Goal: Obtain resource: Download file/media

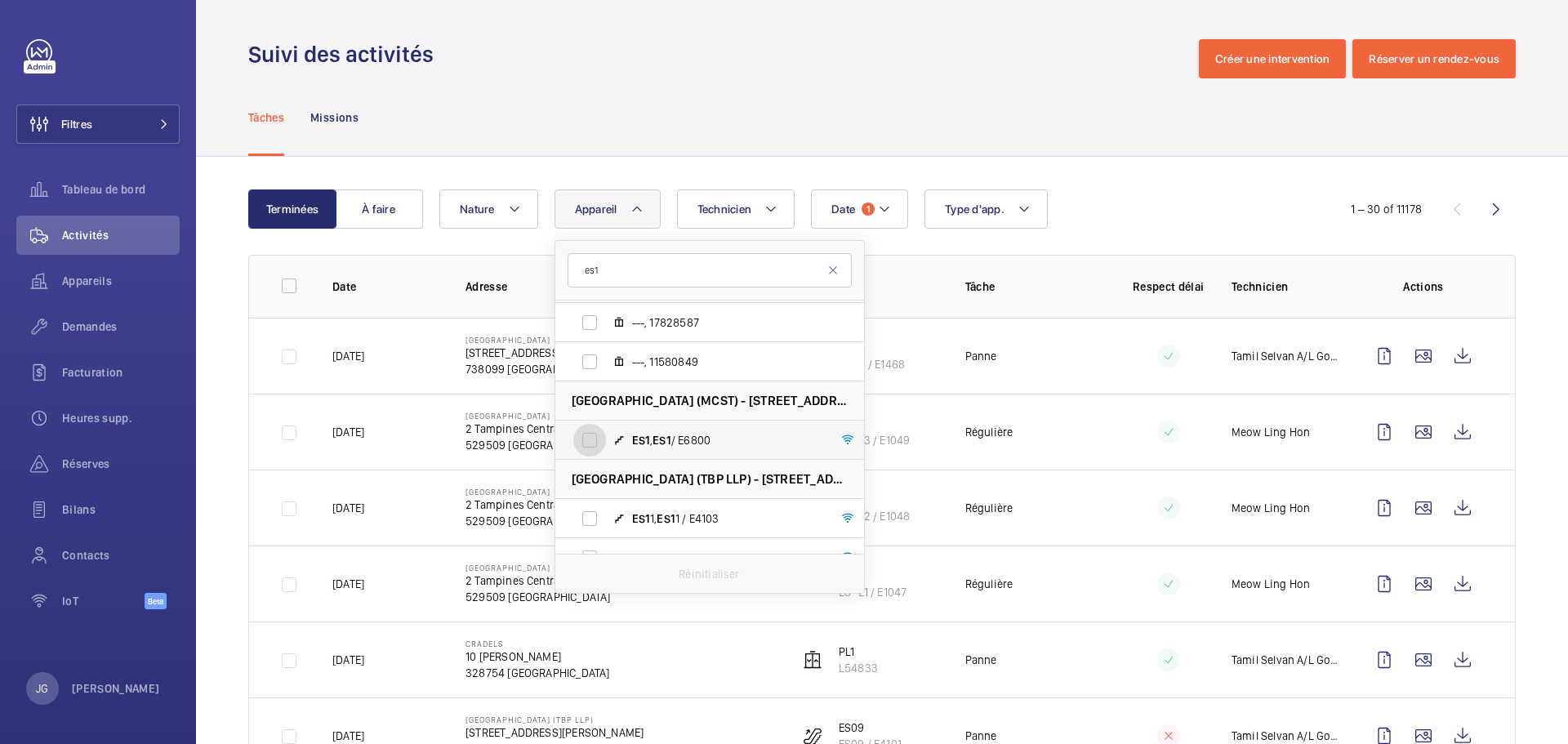
click at [591, 438] on input "ES1 , ES1 / E6800" at bounding box center [590, 440] width 32 height 32
checkbox input "true"
click at [1176, 222] on div "Date 1 Technicien Appareil [STREET_ADDRESS] AIA Tampines - AIA Tampines, 528799…" at bounding box center [879, 209] width 880 height 39
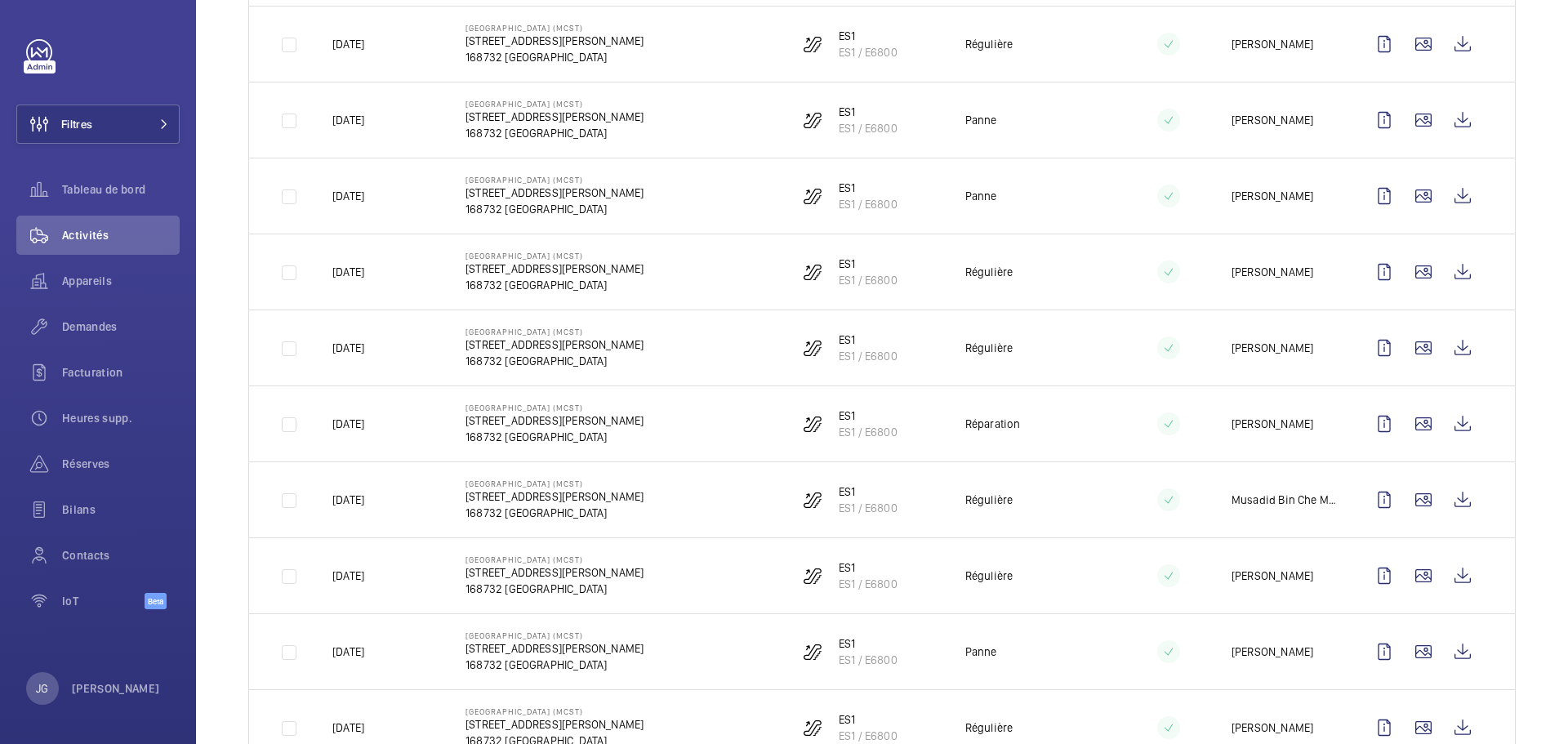
scroll to position [753, 0]
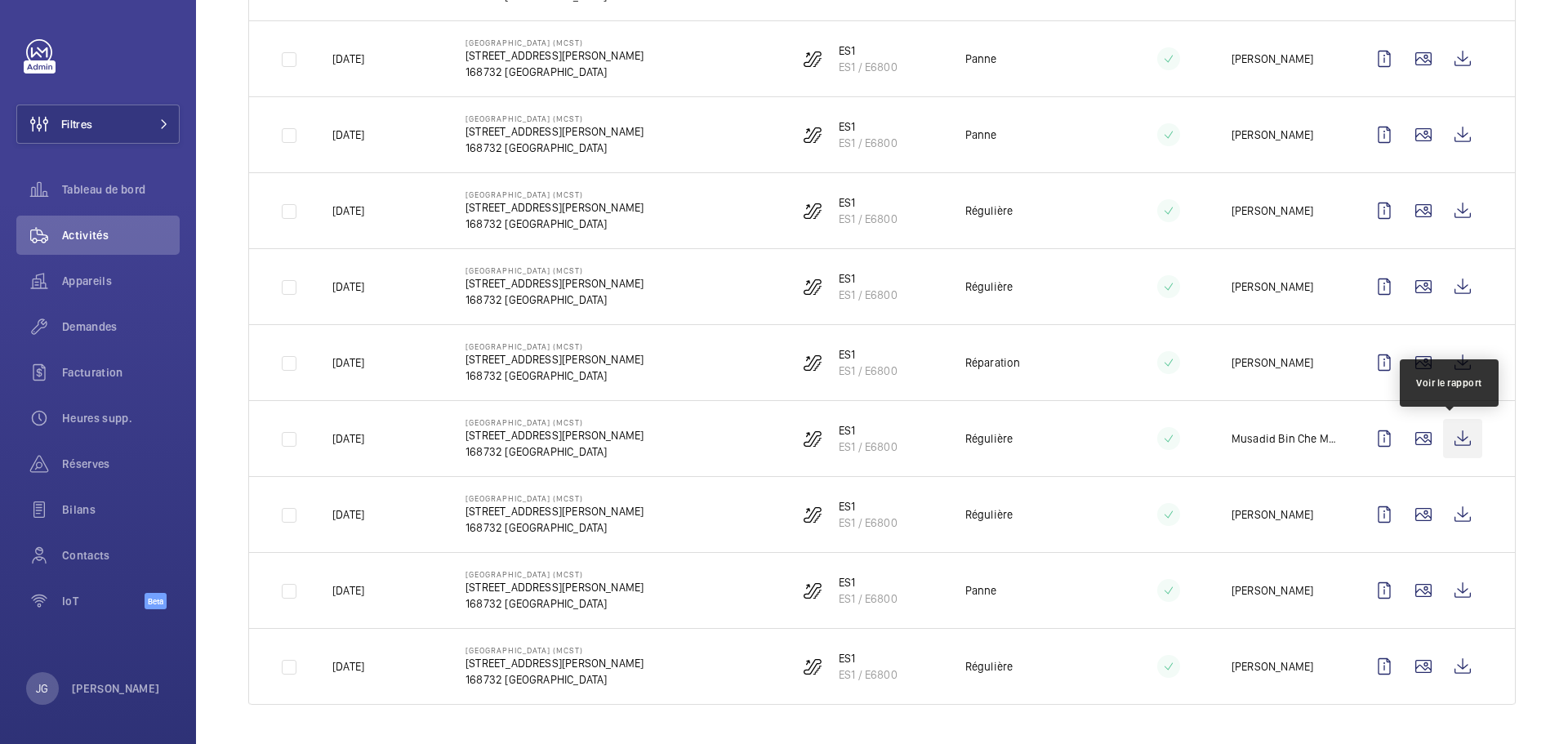
click at [1451, 447] on wm-front-icon-button at bounding box center [1462, 438] width 39 height 39
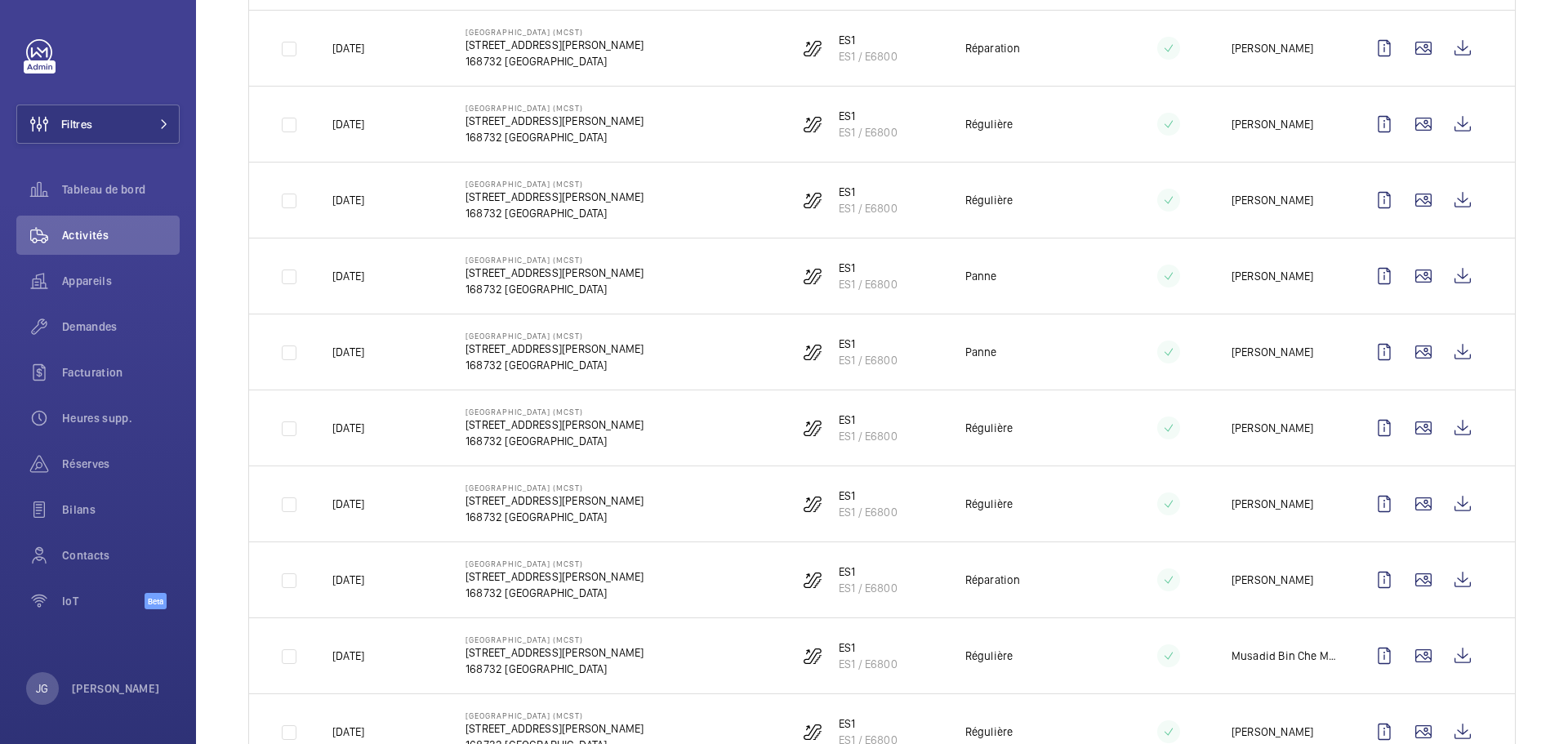
scroll to position [516, 0]
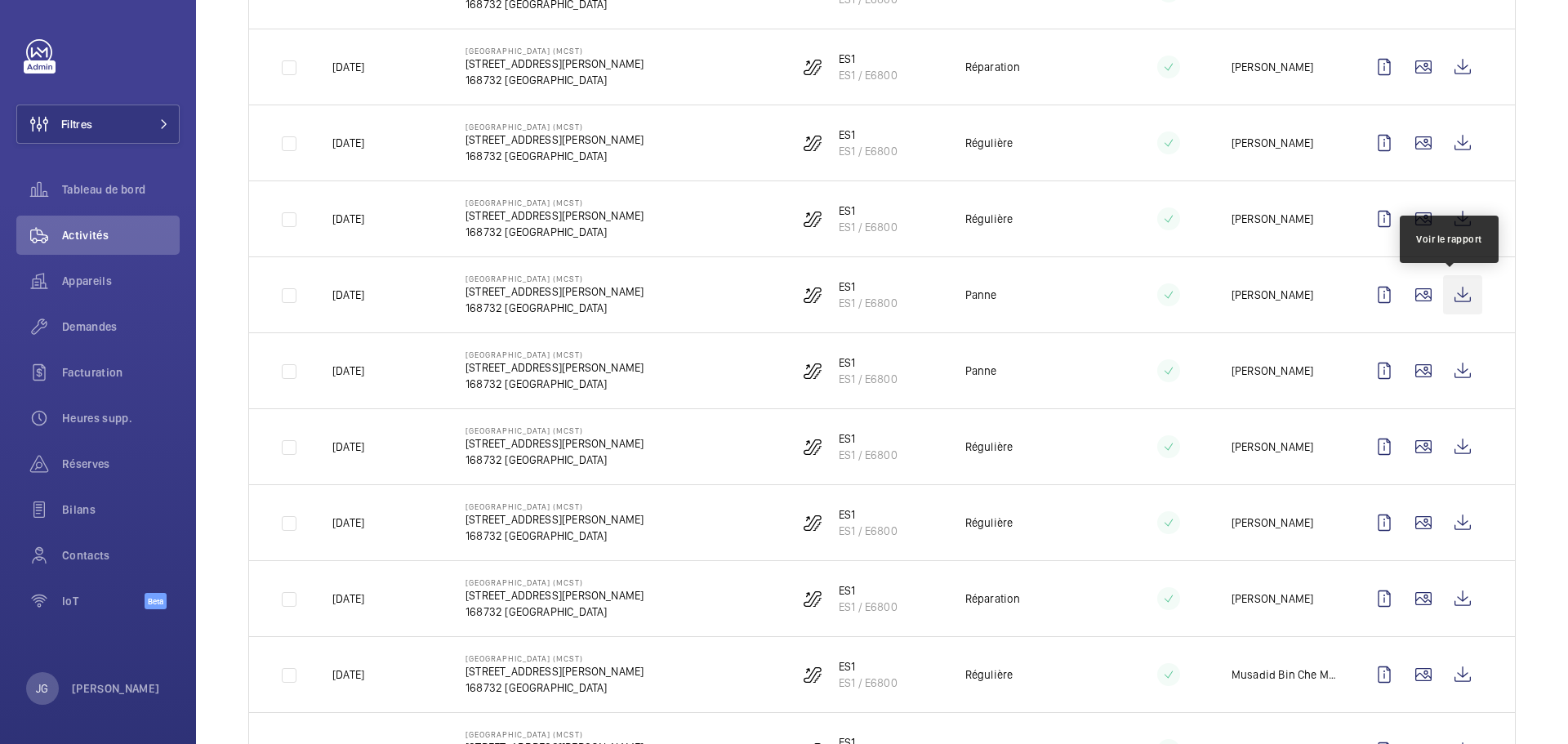
click at [1451, 310] on wm-front-icon-button at bounding box center [1462, 295] width 39 height 39
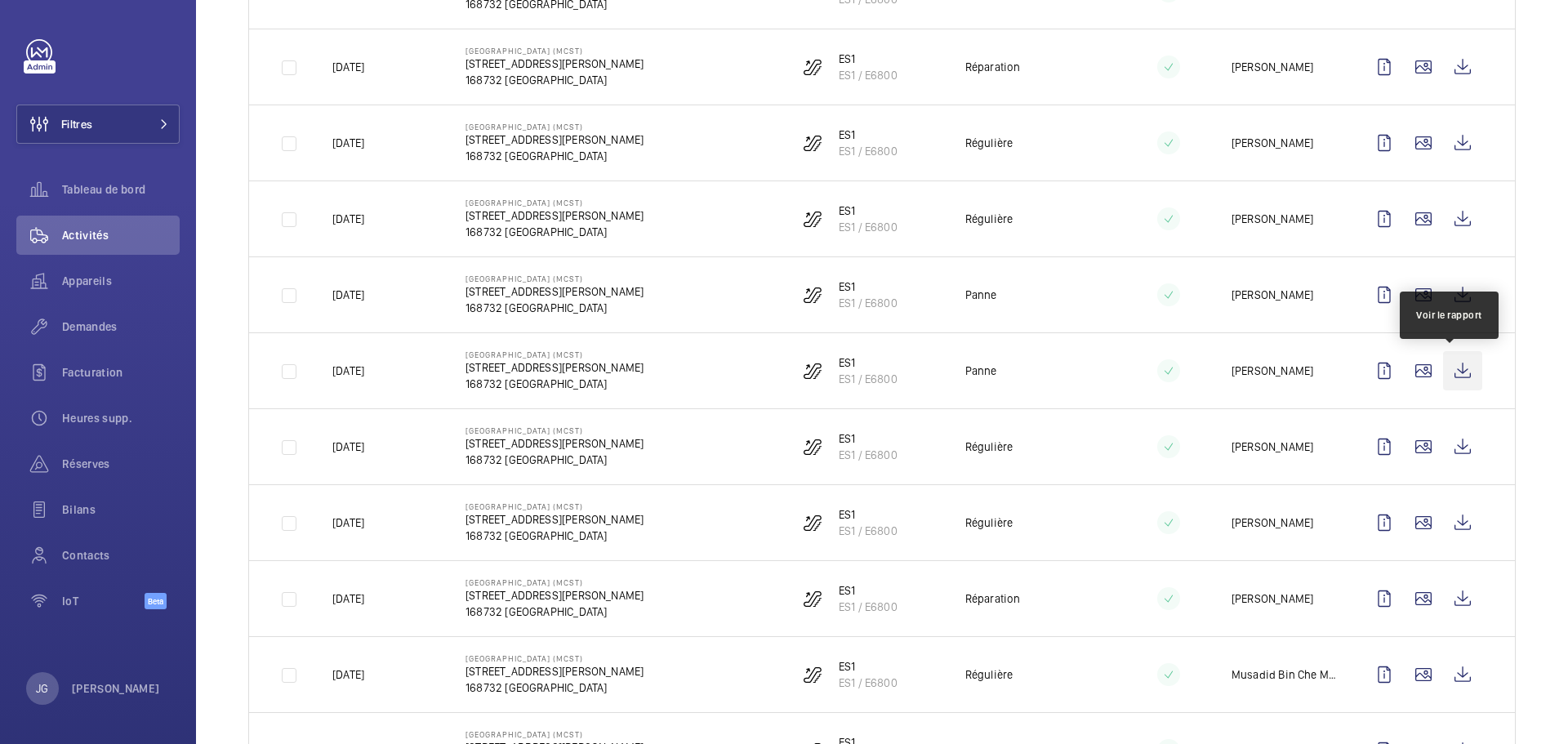
click at [1447, 368] on wm-front-icon-button at bounding box center [1462, 371] width 39 height 39
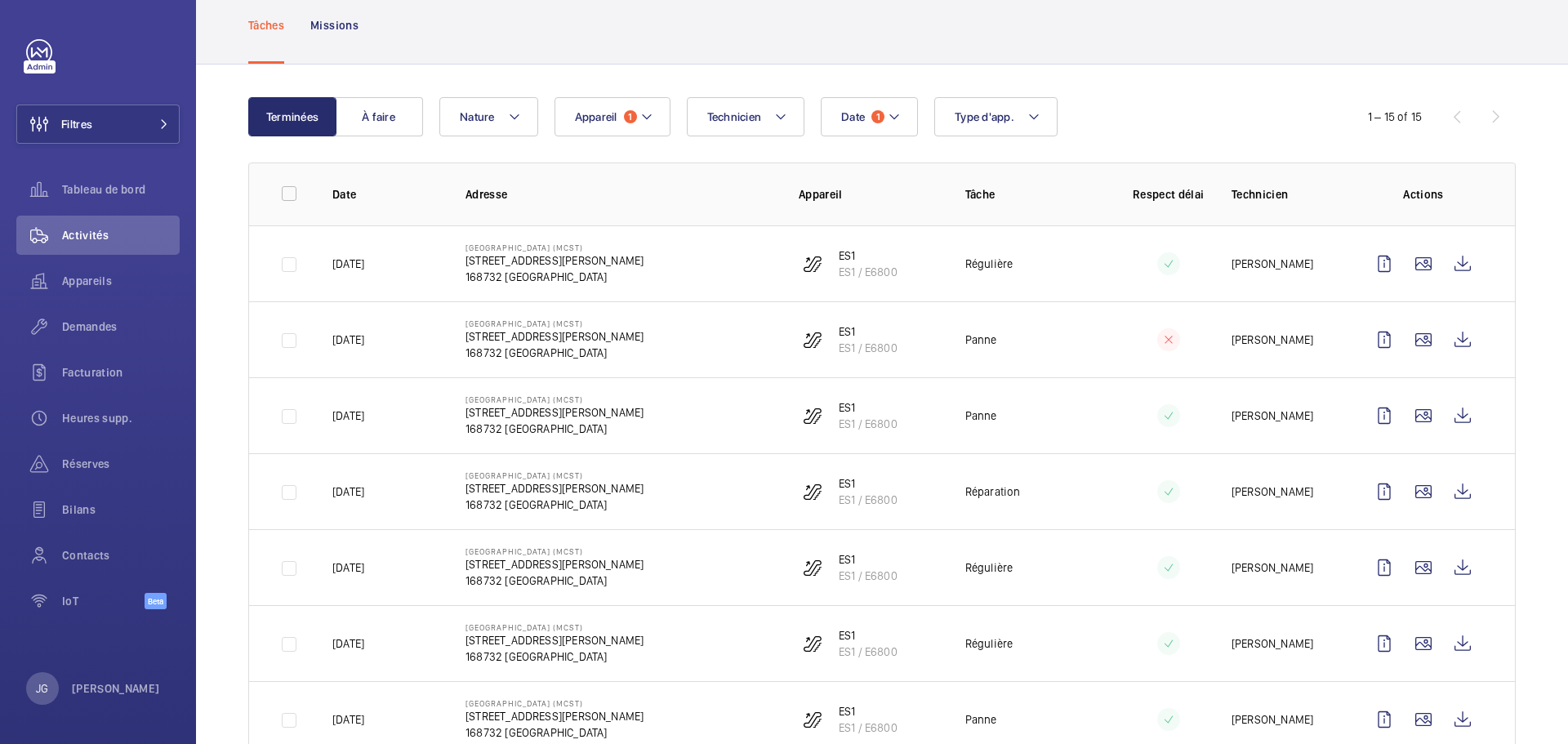
scroll to position [56, 0]
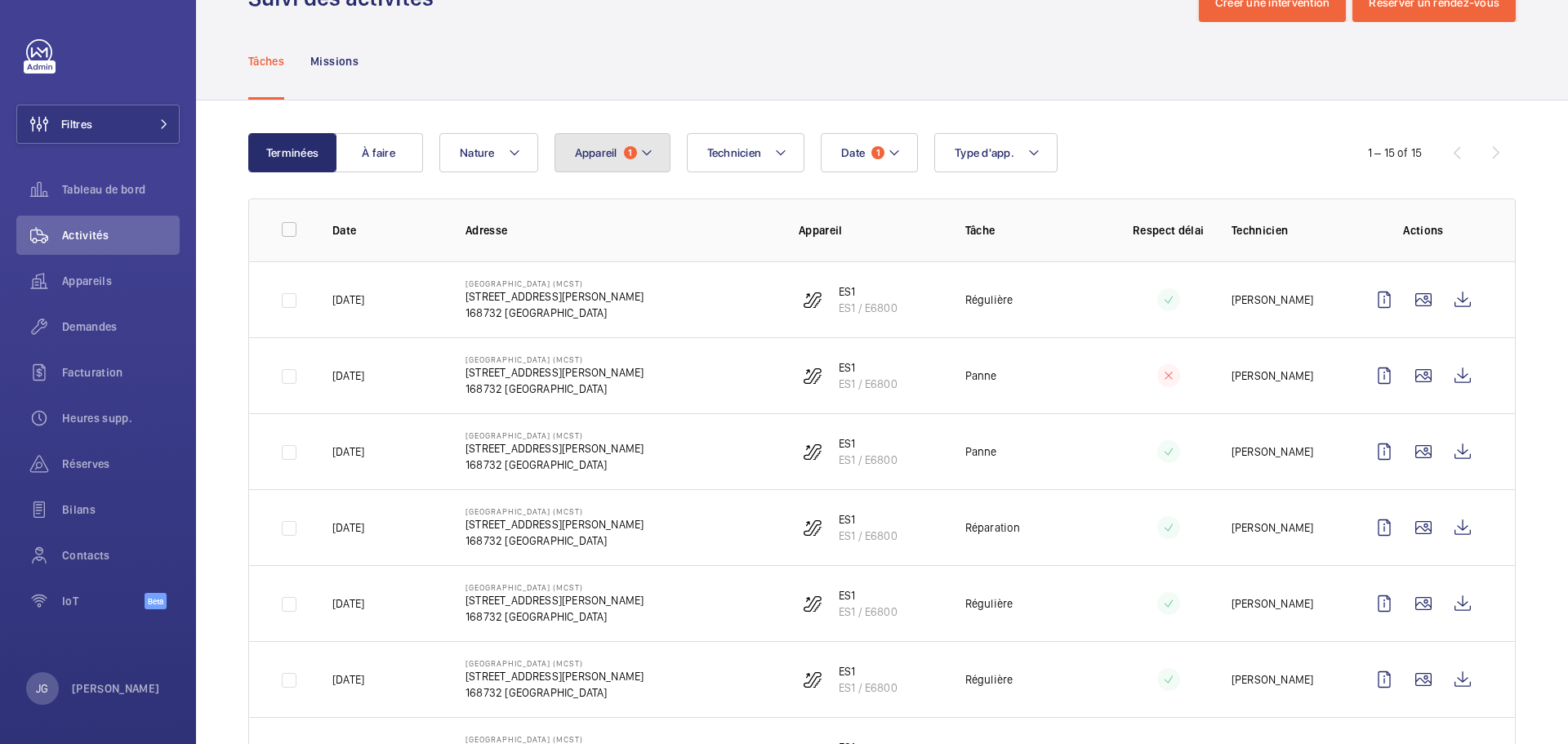
click at [593, 153] on span "Appareil" at bounding box center [596, 152] width 43 height 13
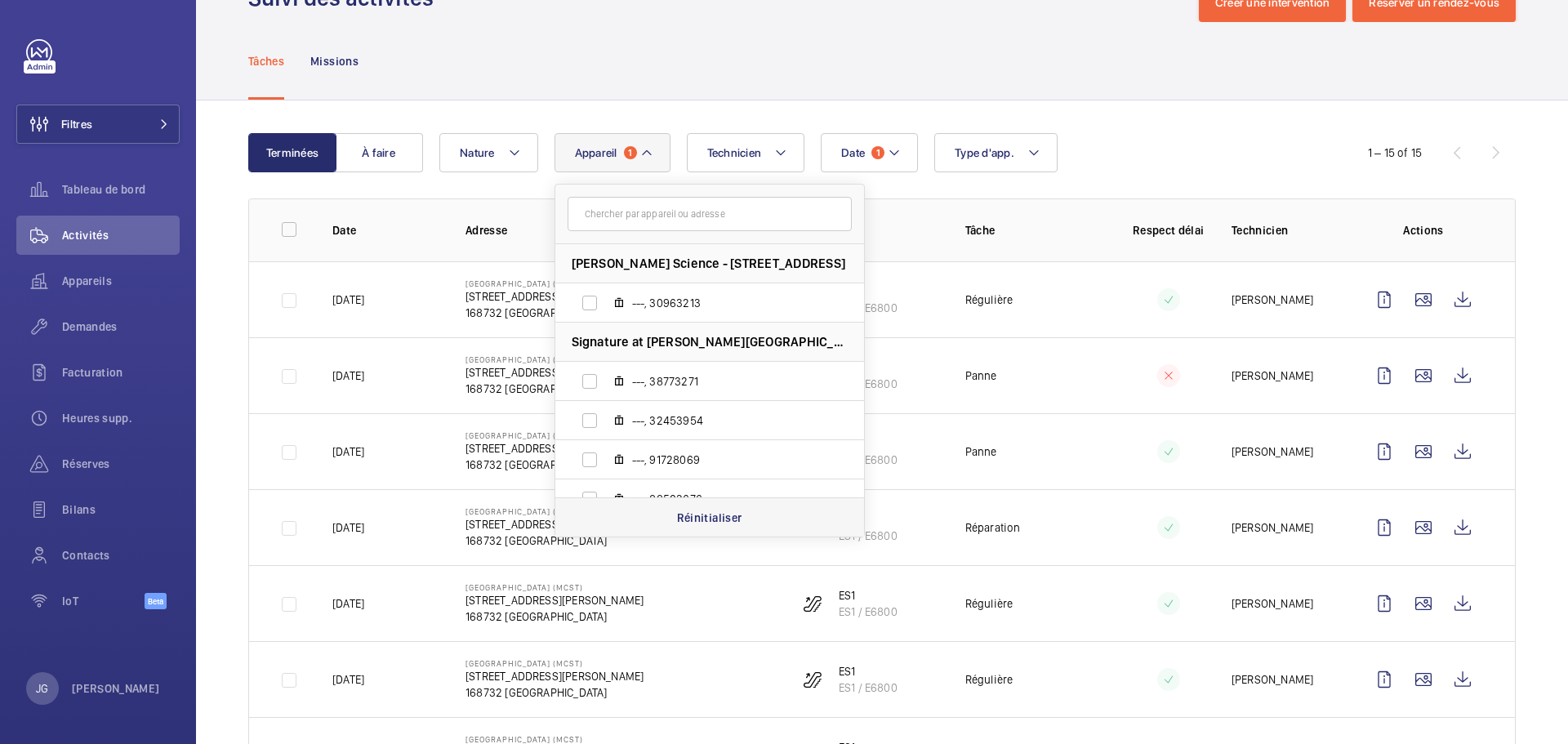
click at [700, 508] on div "Réinitialiser" at bounding box center [709, 516] width 308 height 39
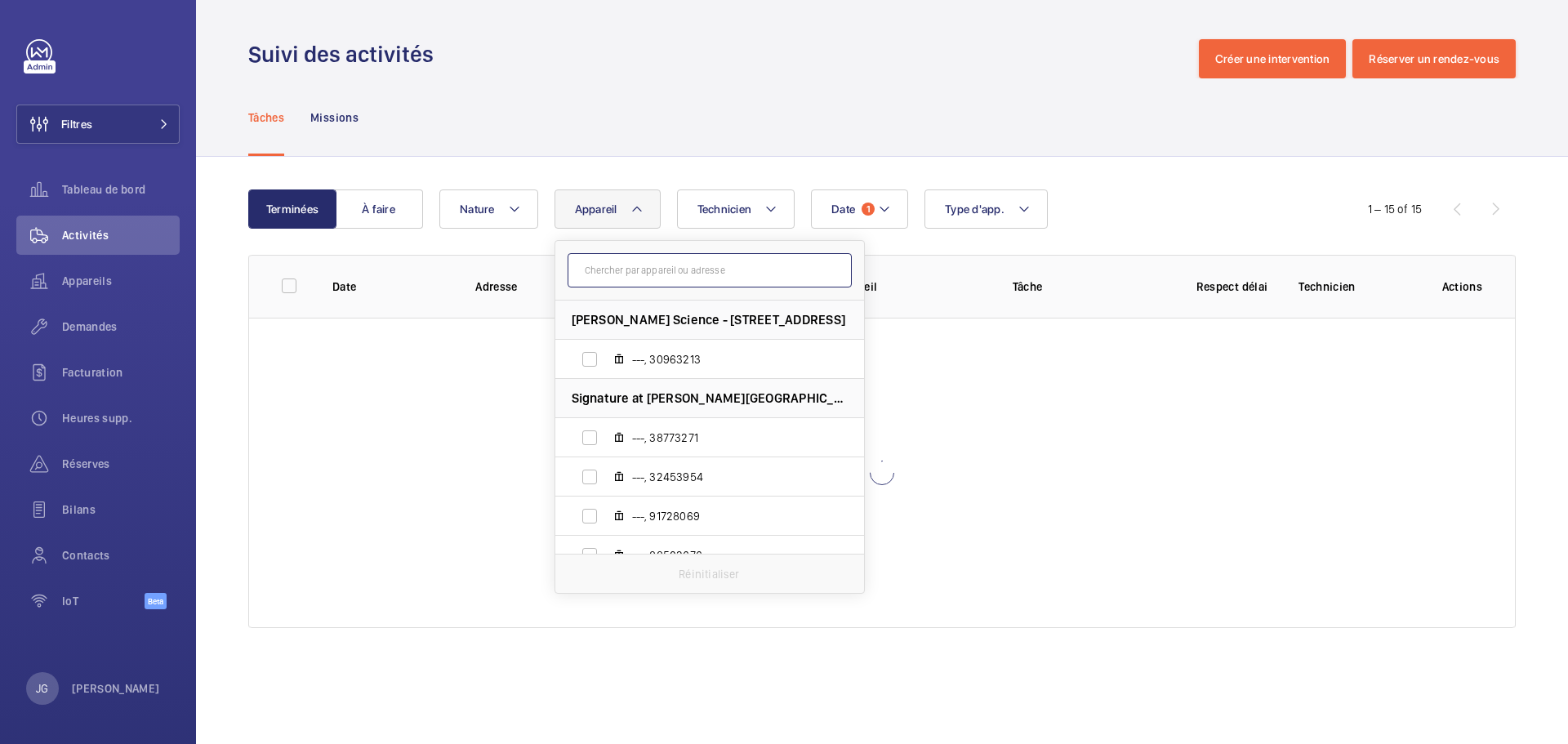
click at [659, 265] on input "text" at bounding box center [709, 270] width 284 height 34
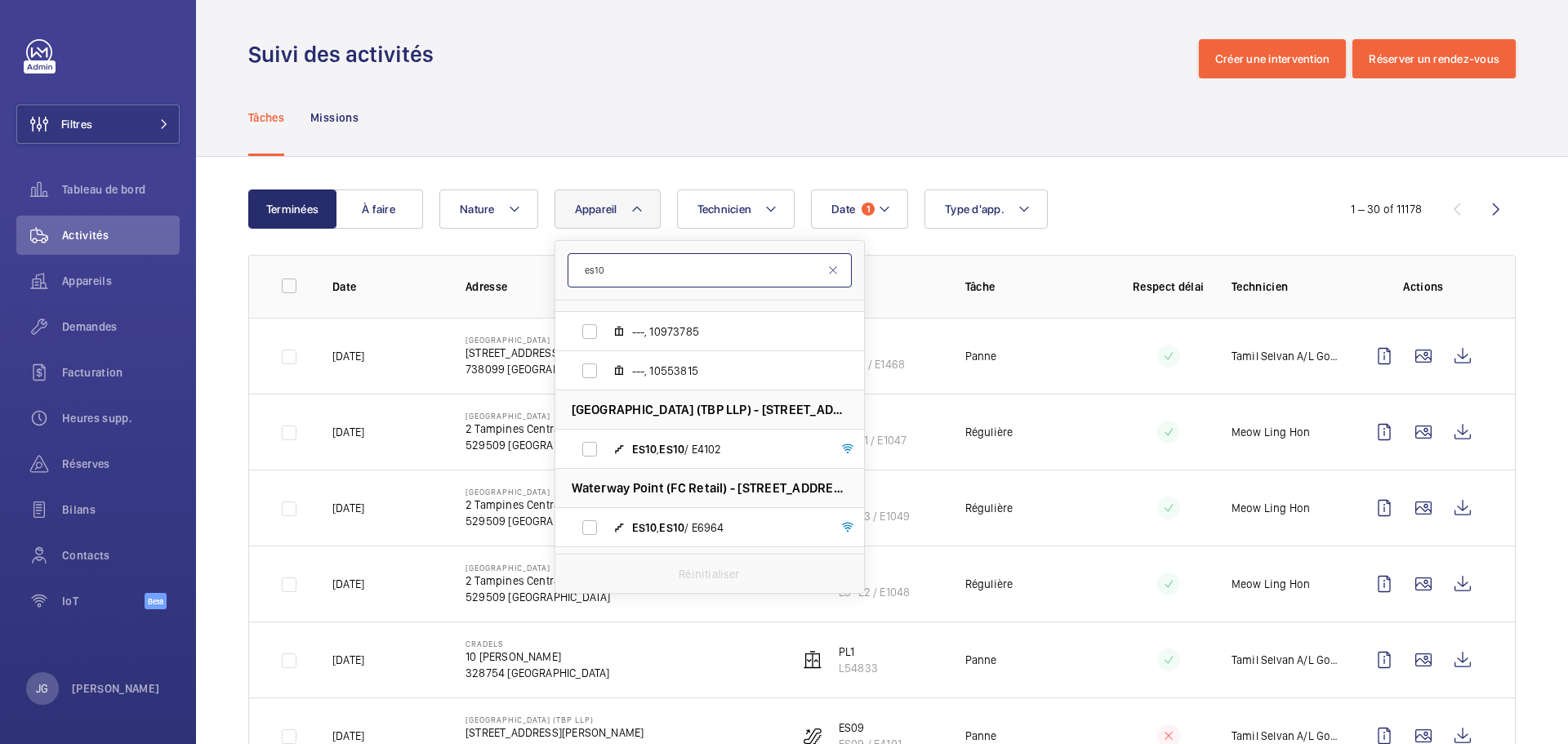
scroll to position [347, 0]
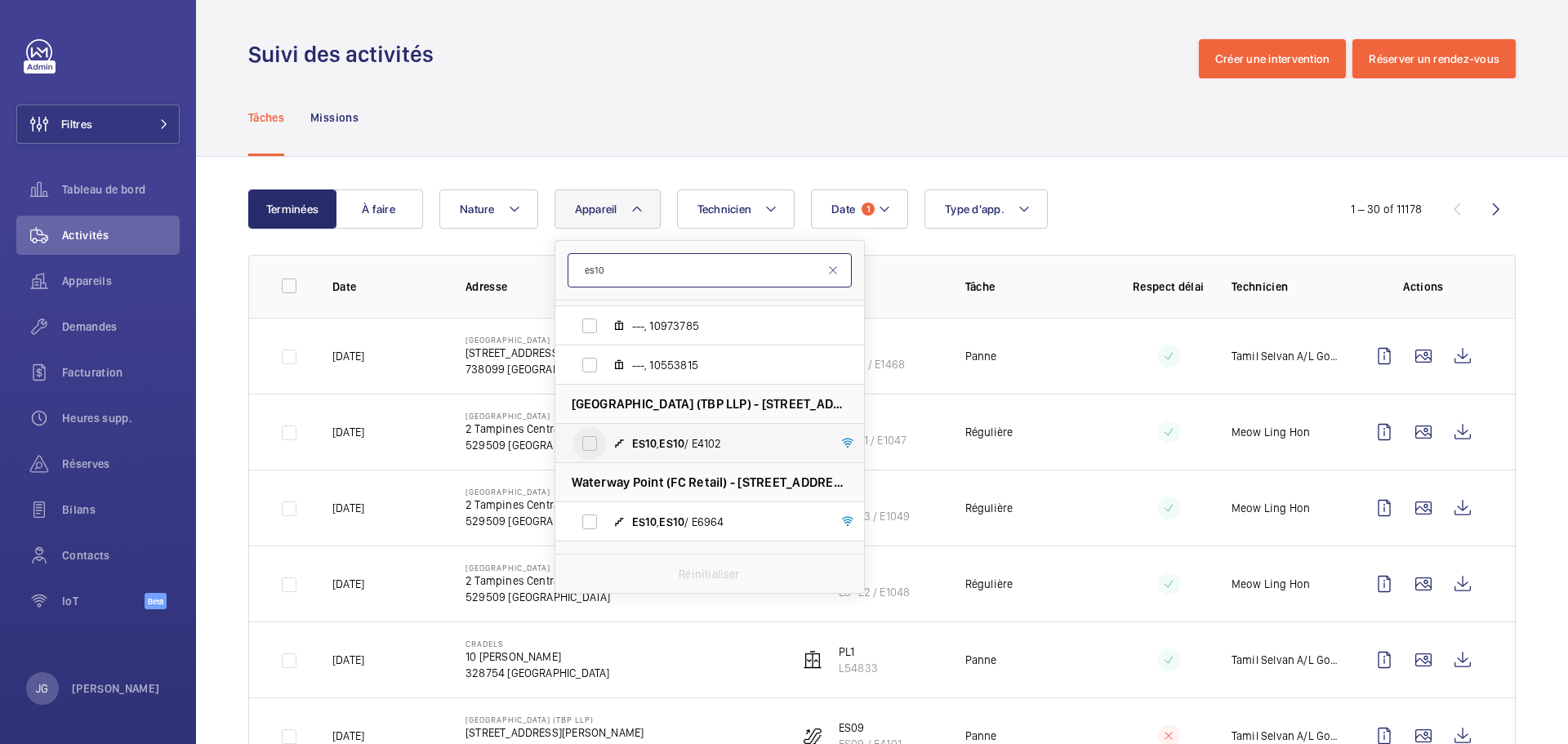
type input "es10"
click at [580, 446] on input "ES10 , ES10 / E4102" at bounding box center [590, 443] width 32 height 32
checkbox input "true"
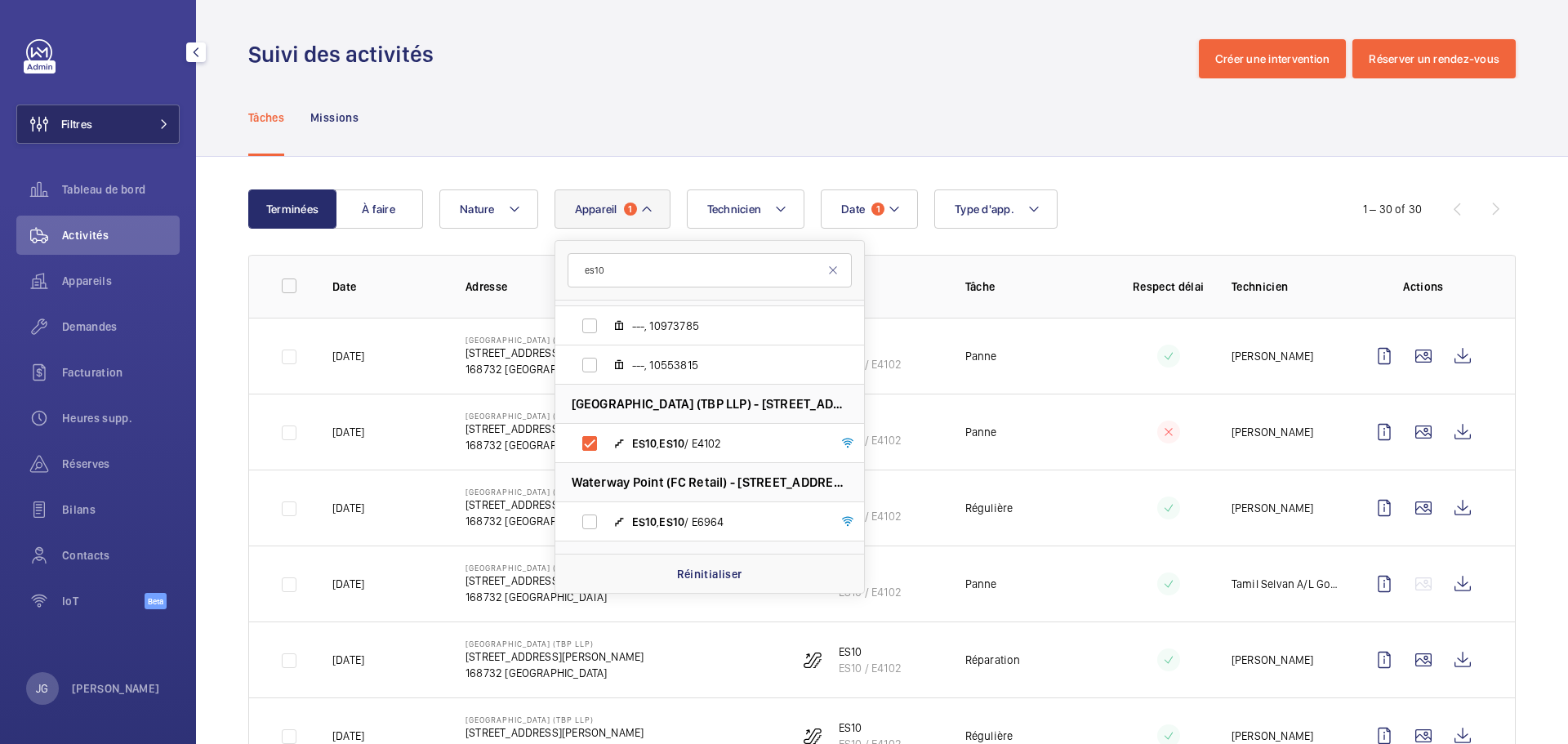
click at [108, 118] on button "Filtres" at bounding box center [98, 124] width 164 height 39
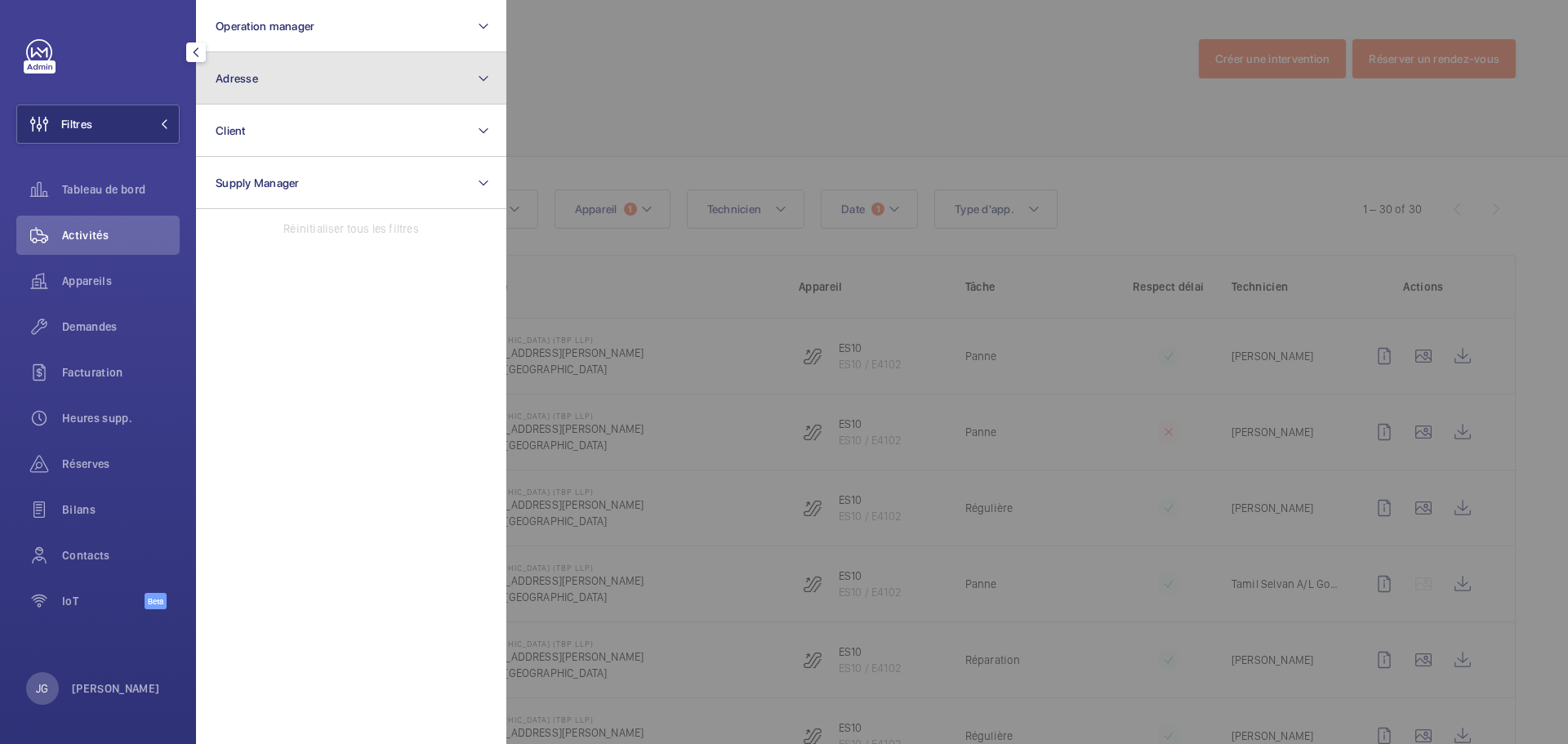
click at [303, 83] on button "Adresse" at bounding box center [351, 78] width 310 height 52
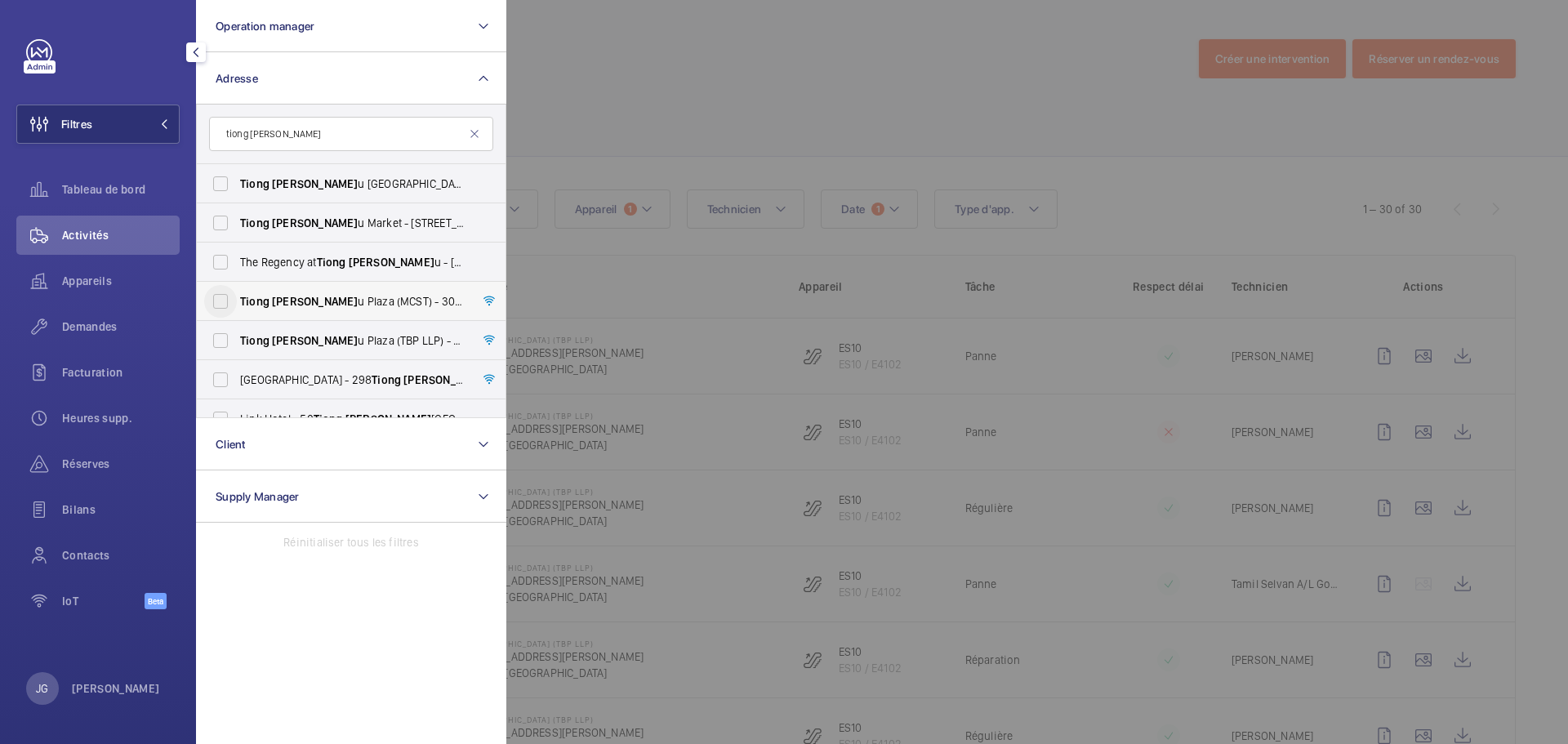
type input "tiong [PERSON_NAME]"
click at [232, 301] on input "[GEOGRAPHIC_DATA][PERSON_NAME] (MCST) - [STREET_ADDRESS][PERSON_NAME]" at bounding box center [221, 301] width 32 height 32
checkbox input "true"
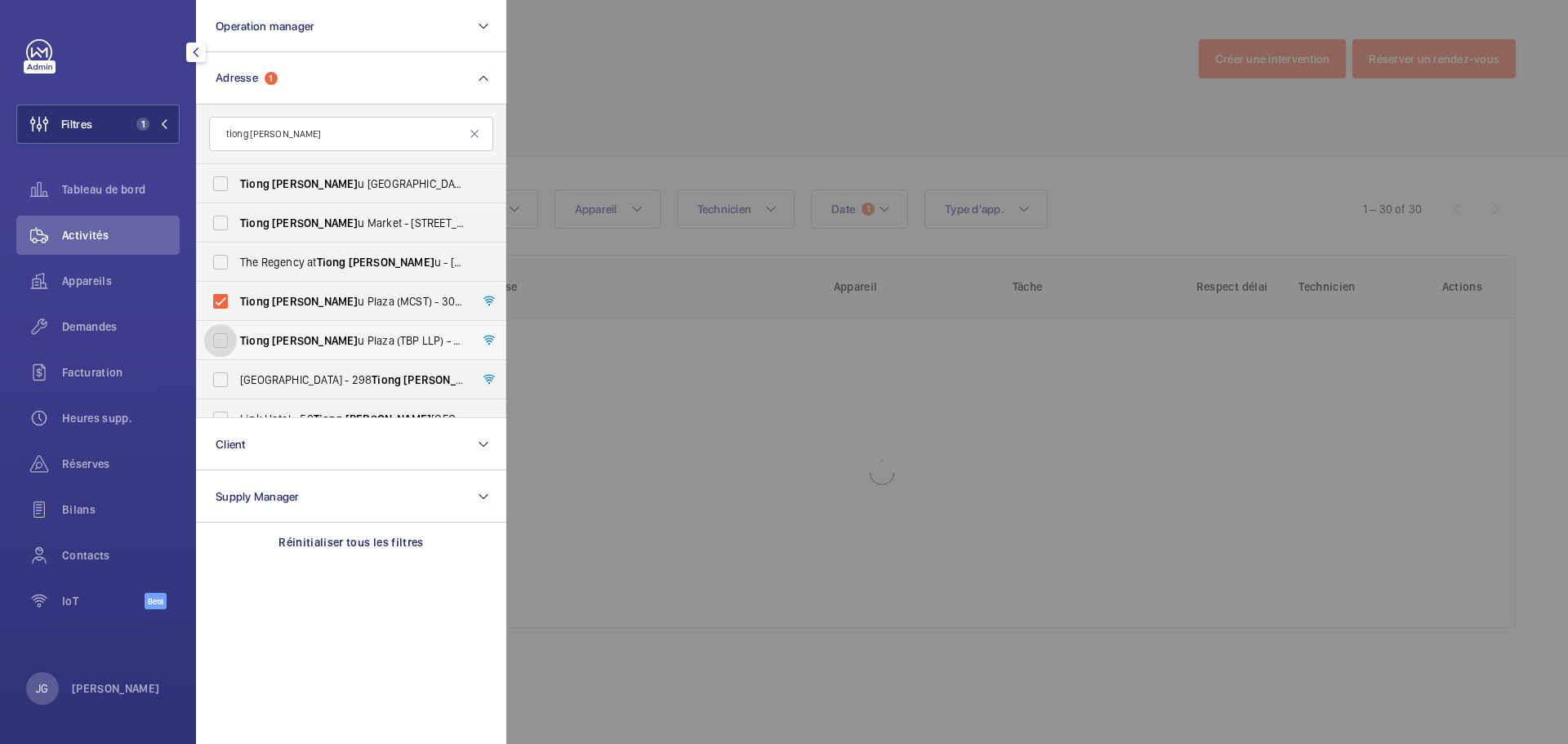
click at [219, 337] on input "[GEOGRAPHIC_DATA][PERSON_NAME] (TBP LLP) - [STREET_ADDRESS][PERSON_NAME]" at bounding box center [221, 340] width 32 height 32
checkbox input "true"
click at [292, 144] on input "tiong [PERSON_NAME]" at bounding box center [350, 134] width 284 height 34
click at [292, 143] on input "tiong [PERSON_NAME]" at bounding box center [350, 134] width 284 height 34
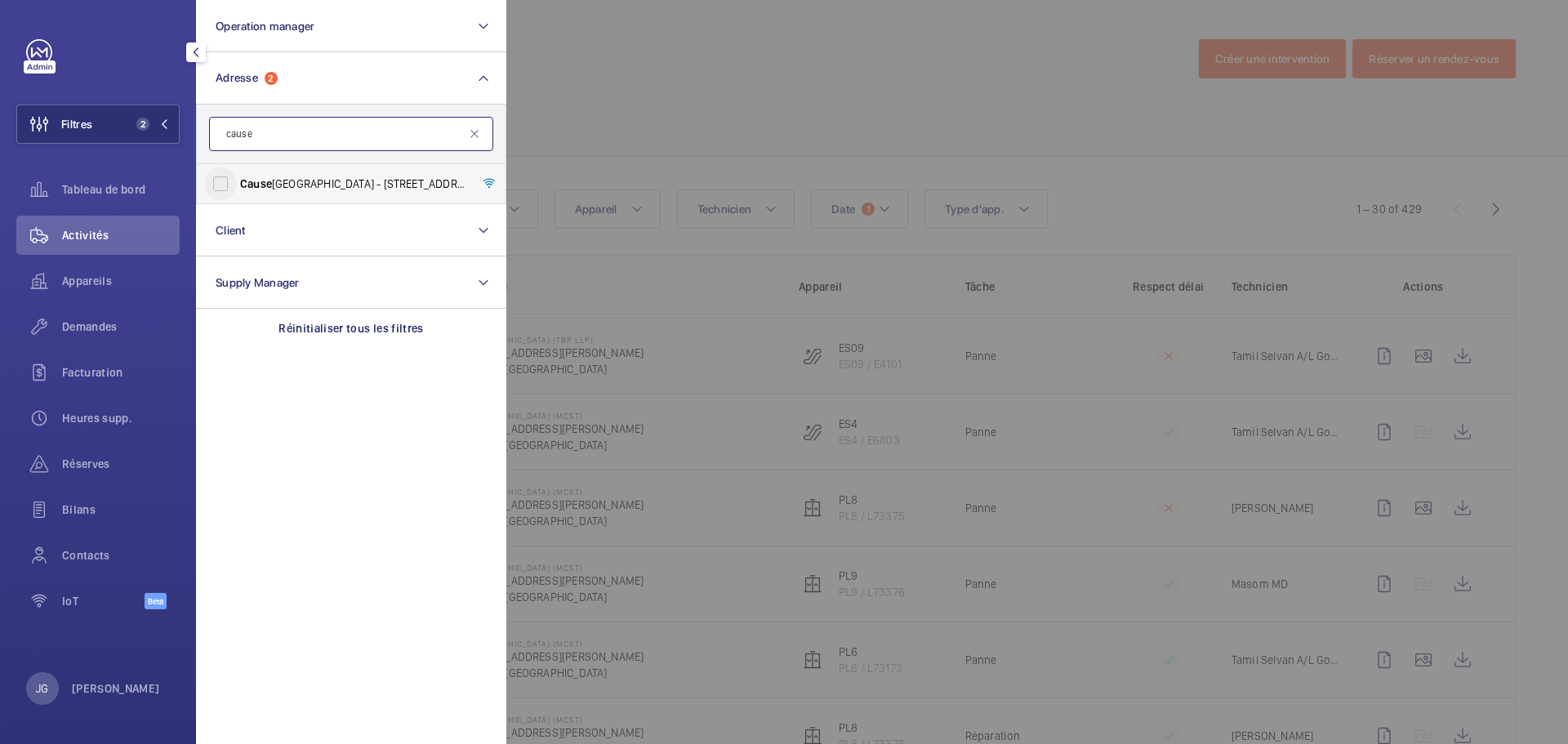
type input "cause"
click at [236, 185] on input "[GEOGRAPHIC_DATA] - [STREET_ADDRESS]" at bounding box center [221, 183] width 32 height 32
checkbox input "true"
click at [654, 77] on div at bounding box center [1290, 372] width 1568 height 744
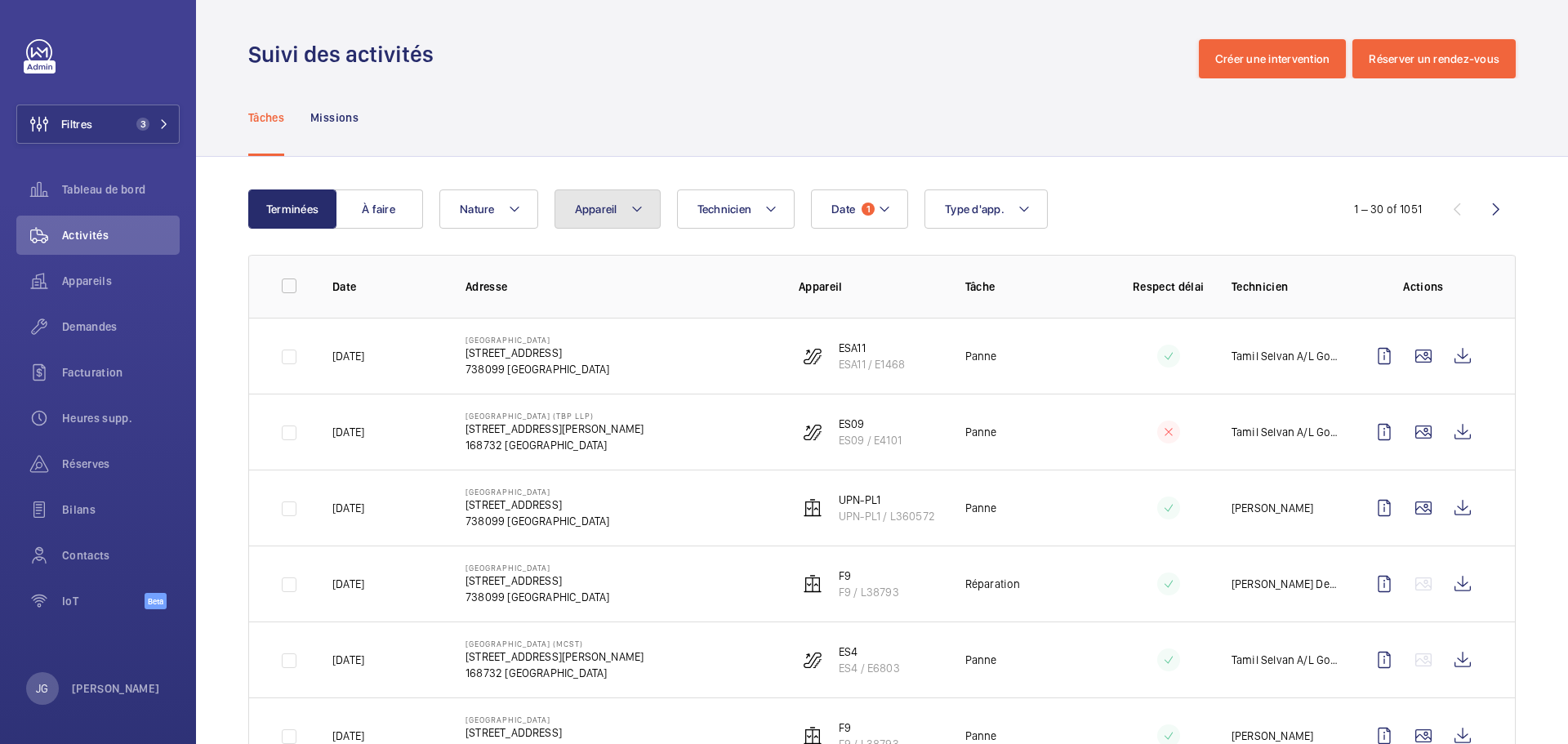
click at [647, 216] on button "Appareil" at bounding box center [608, 209] width 107 height 39
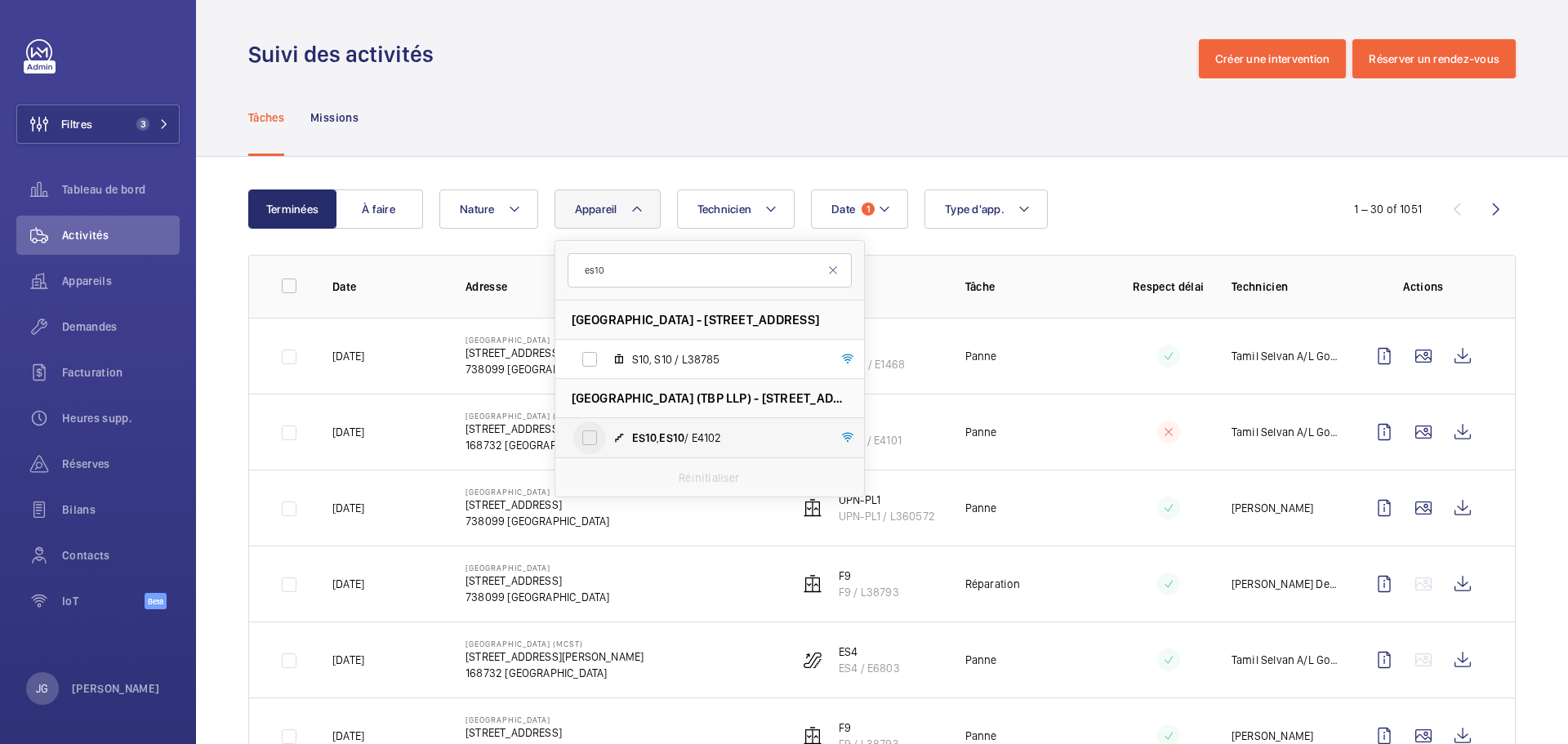
type input "es10"
click at [585, 438] on input "ES10 , ES10 / E4102" at bounding box center [590, 437] width 32 height 32
checkbox input "true"
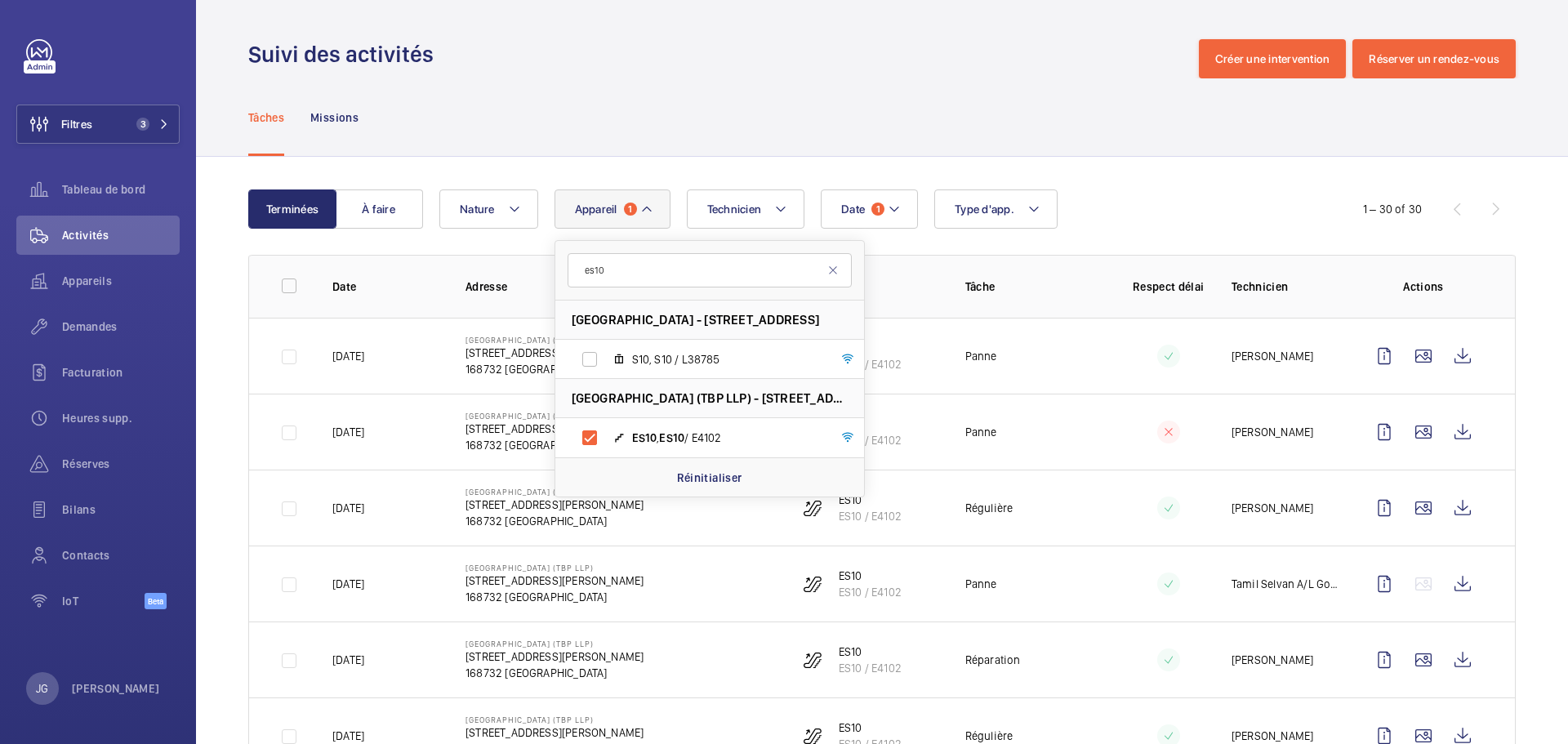
click at [1149, 195] on div "Date 1 Technicien Appareil 1 es10 [GEOGRAPHIC_DATA] - [STREET_ADDRESS][GEOGRAPH…" at bounding box center [879, 209] width 880 height 39
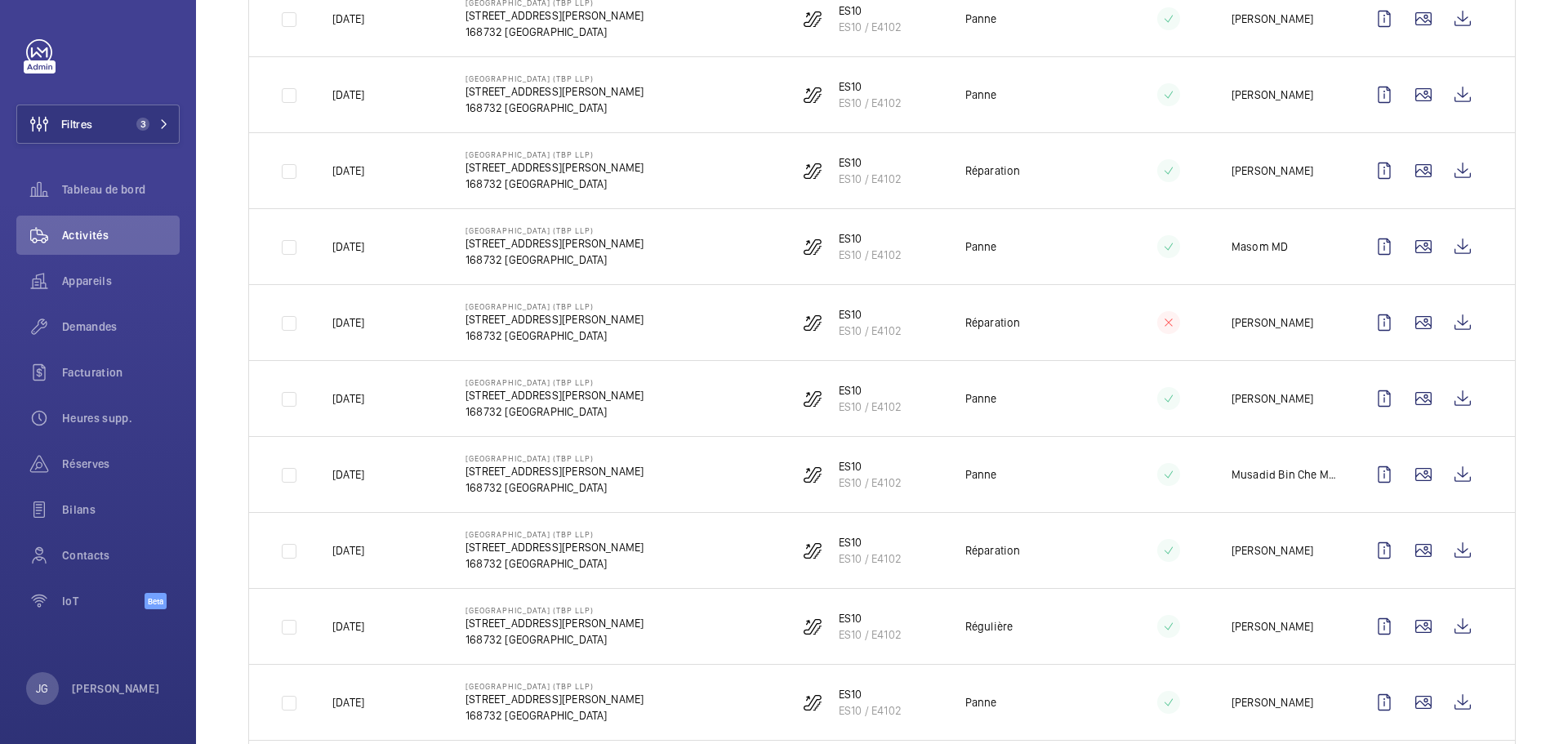
scroll to position [1102, 0]
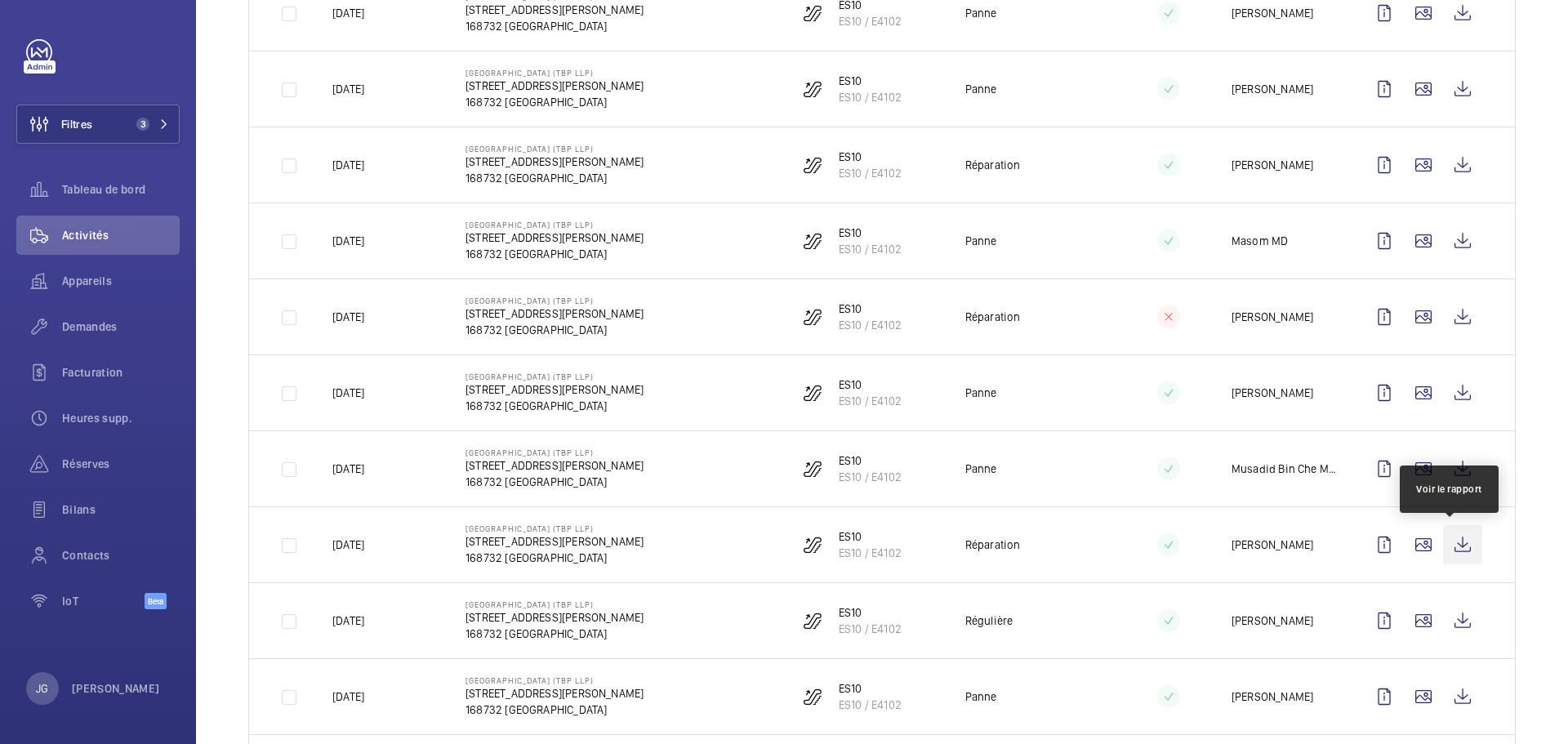
click at [1447, 540] on wm-front-icon-button at bounding box center [1462, 545] width 39 height 39
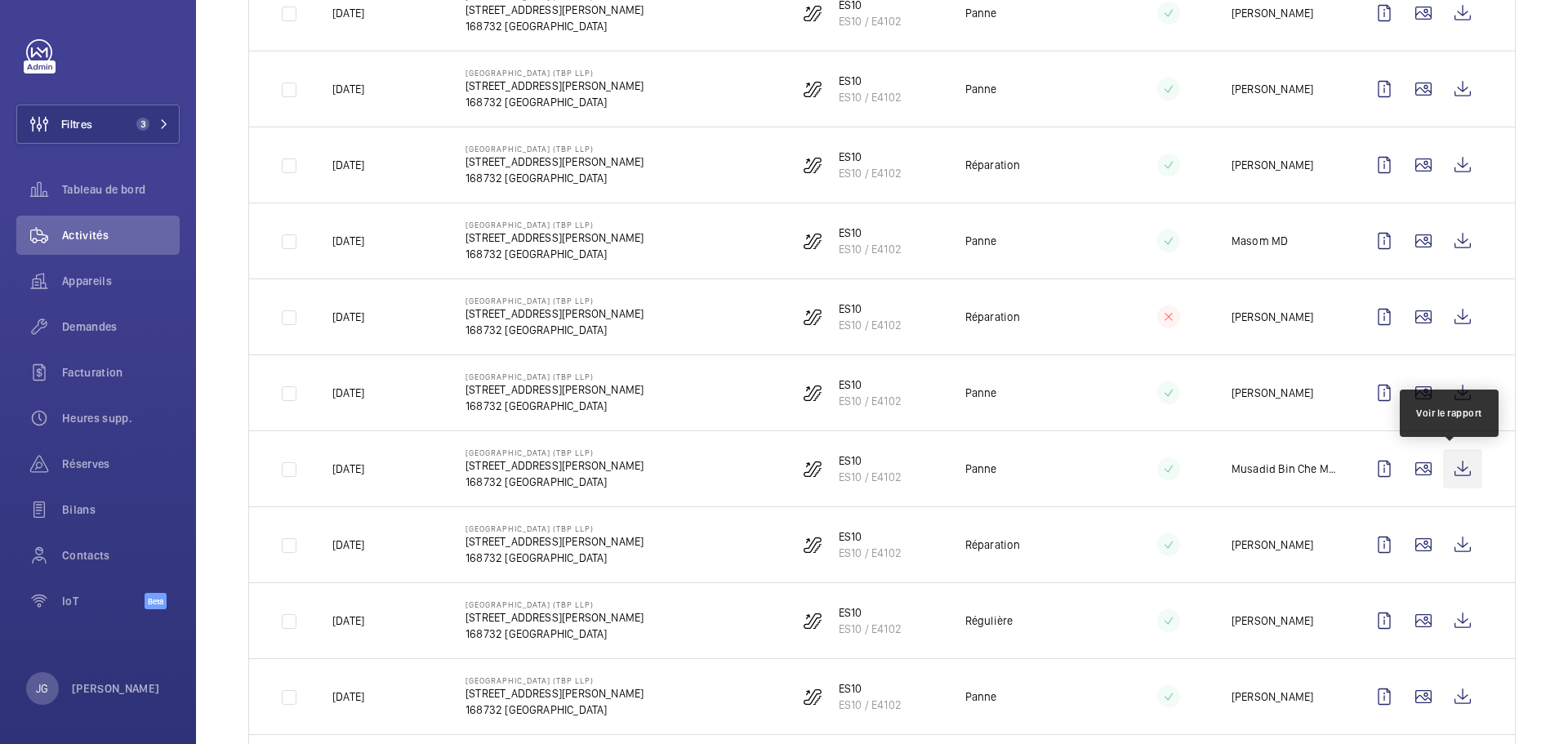
click at [1444, 458] on wm-front-icon-button at bounding box center [1462, 469] width 39 height 39
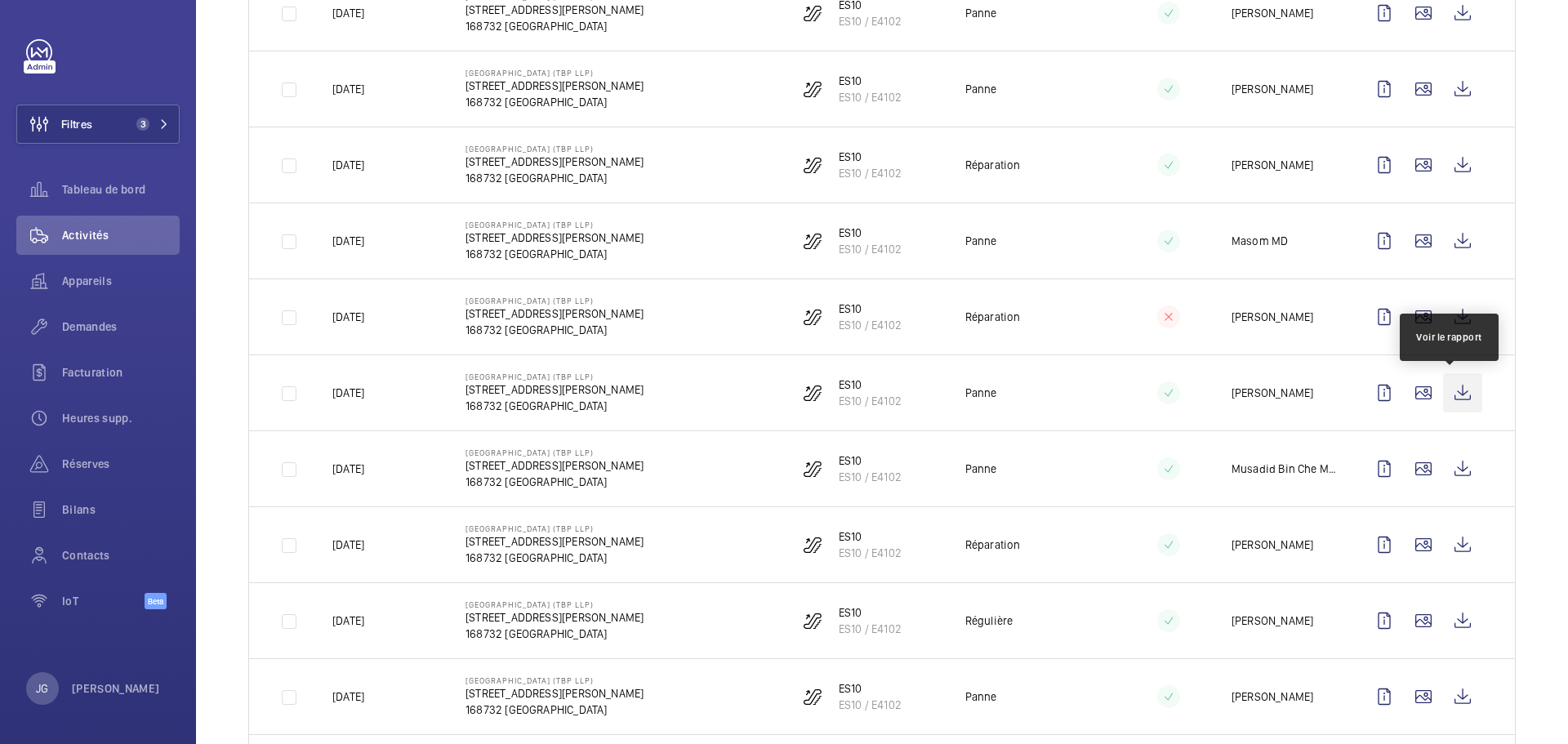
click at [1451, 388] on wm-front-icon-button at bounding box center [1462, 393] width 39 height 39
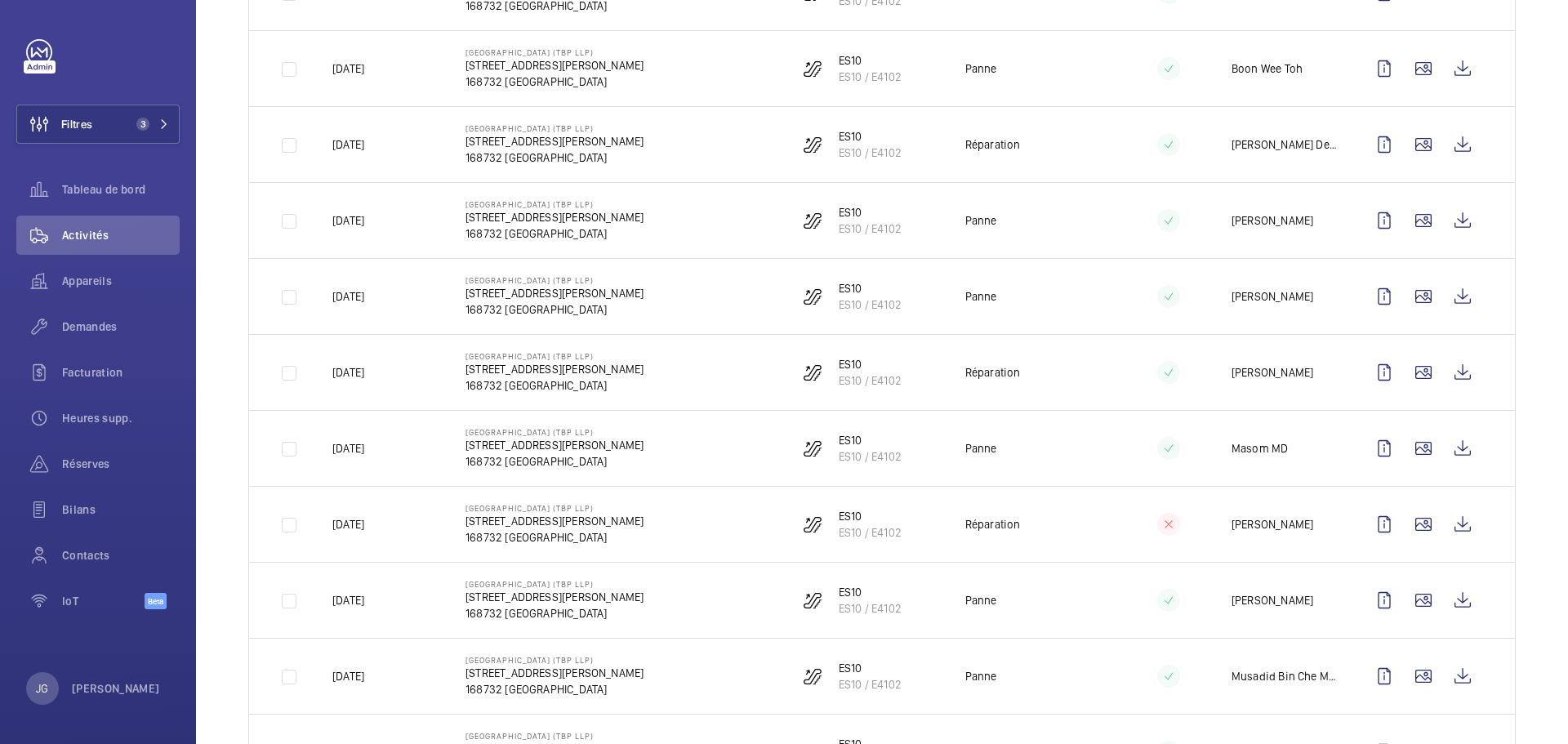
scroll to position [888, 0]
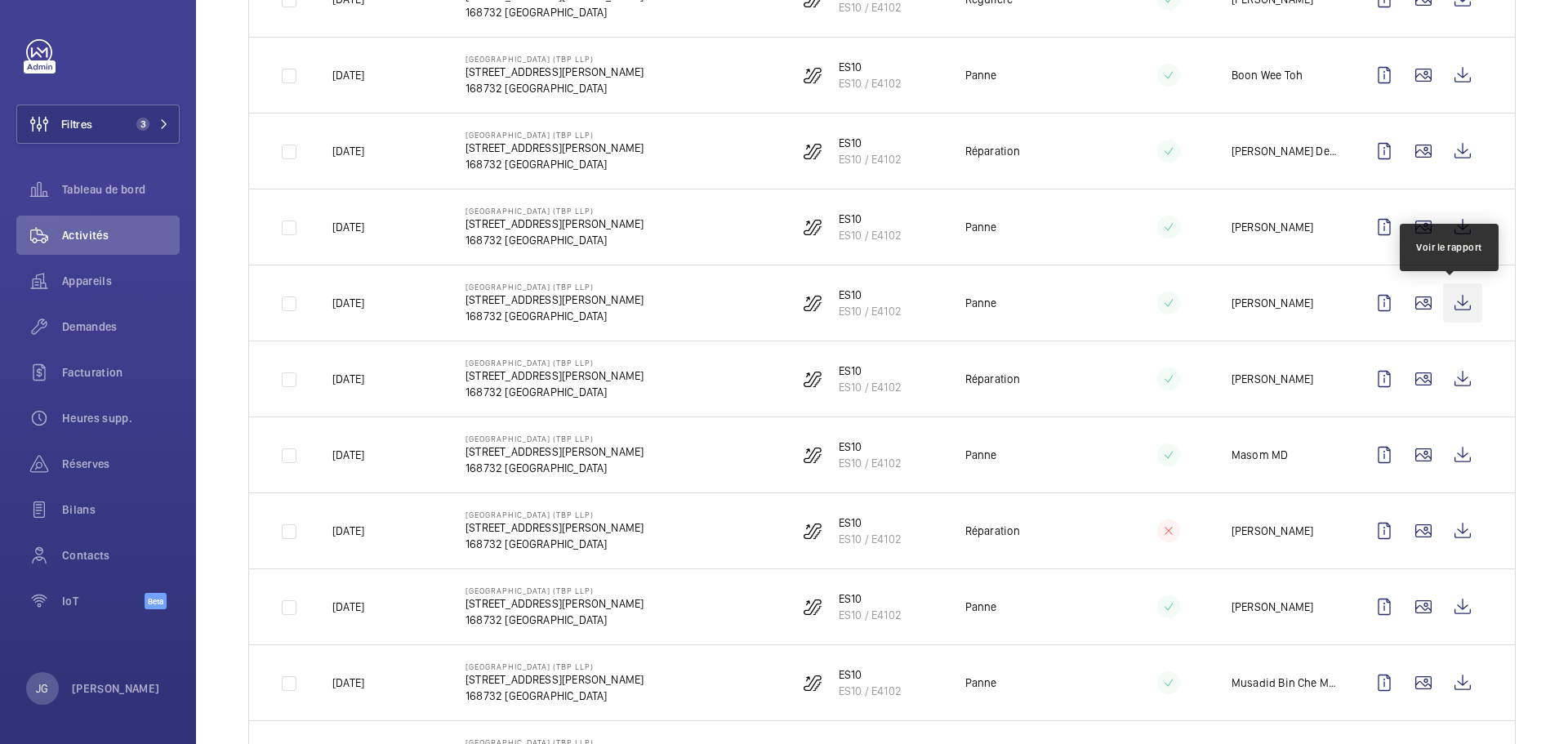
click at [1462, 306] on wm-front-icon-button at bounding box center [1462, 303] width 39 height 39
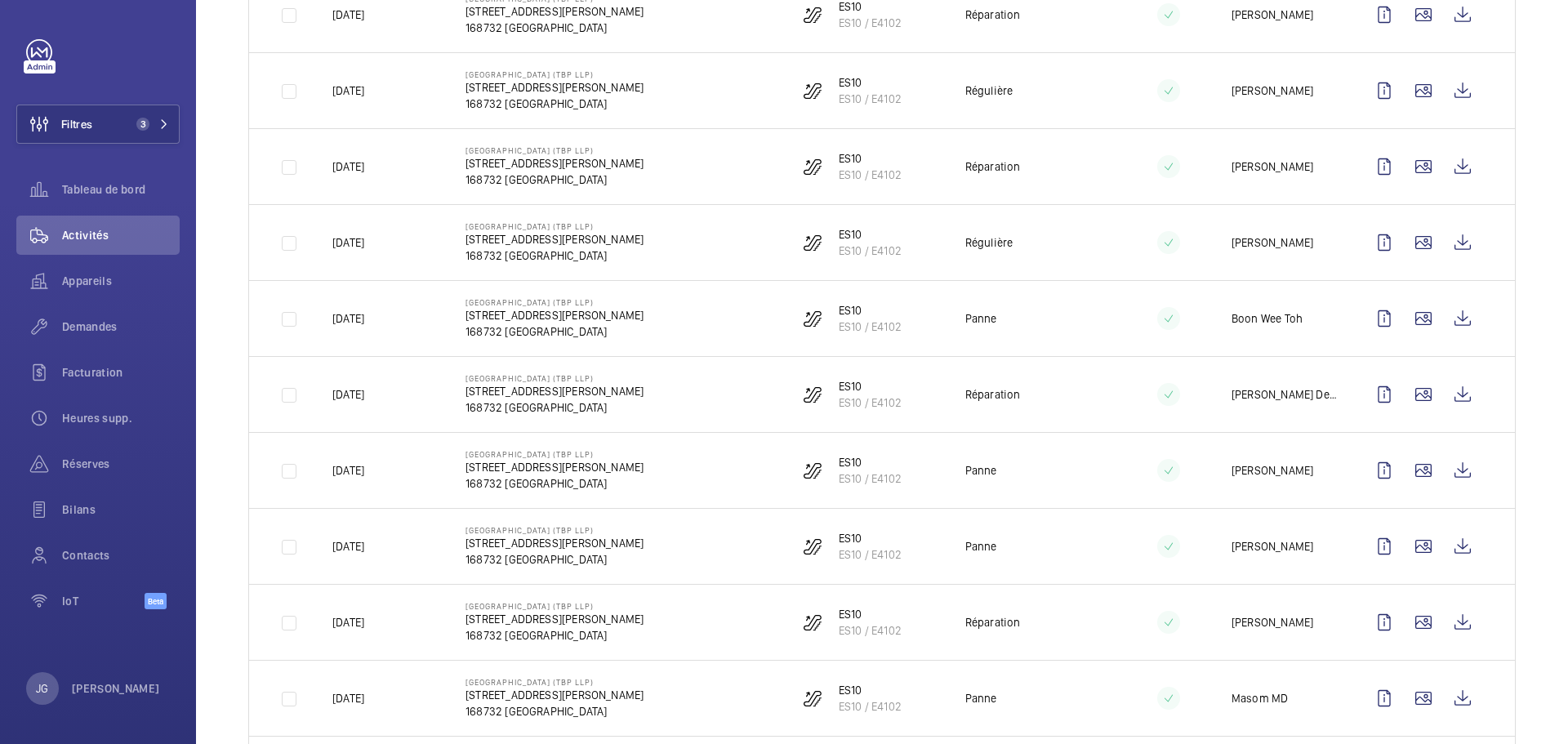
scroll to position [557, 0]
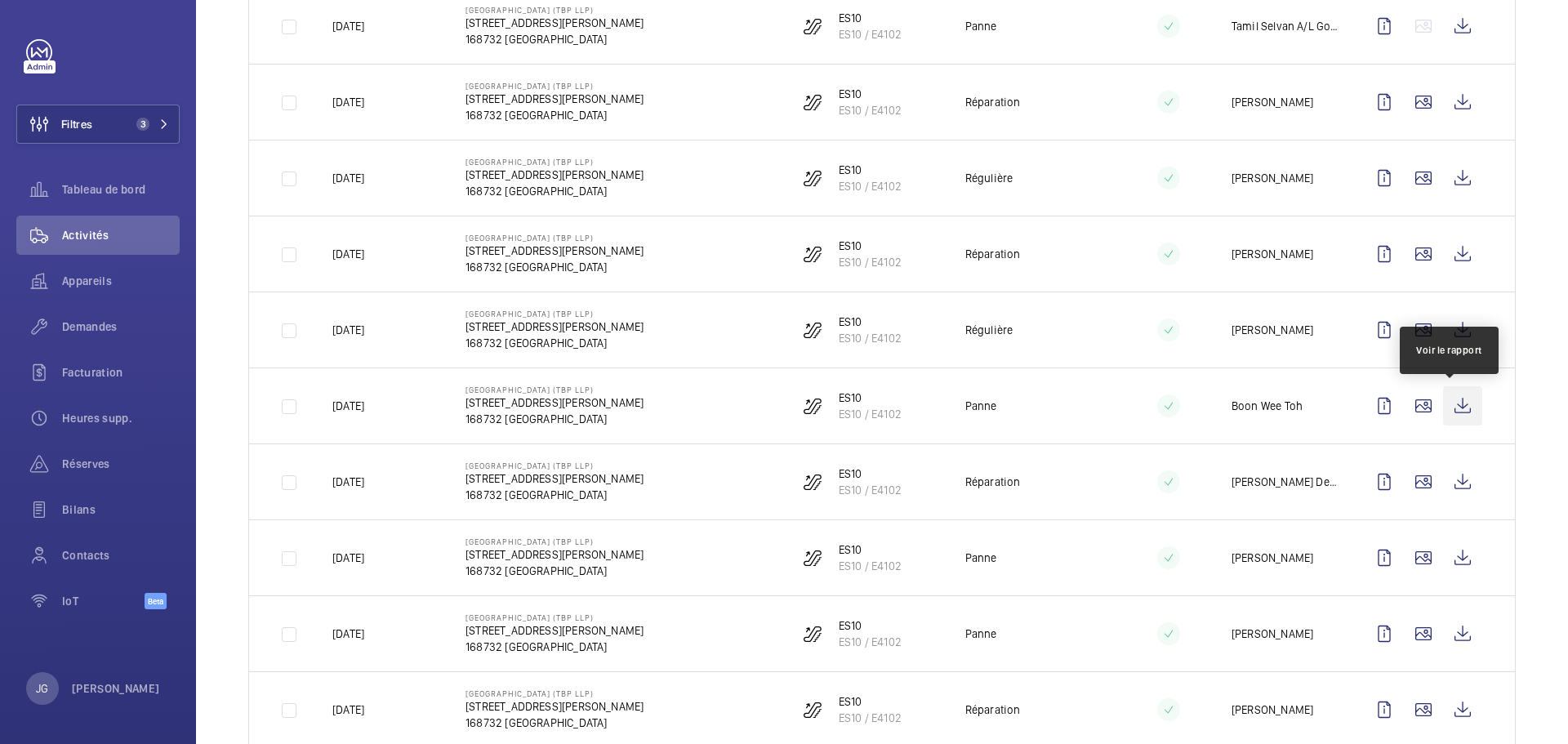
click at [1449, 398] on wm-front-icon-button at bounding box center [1462, 406] width 39 height 39
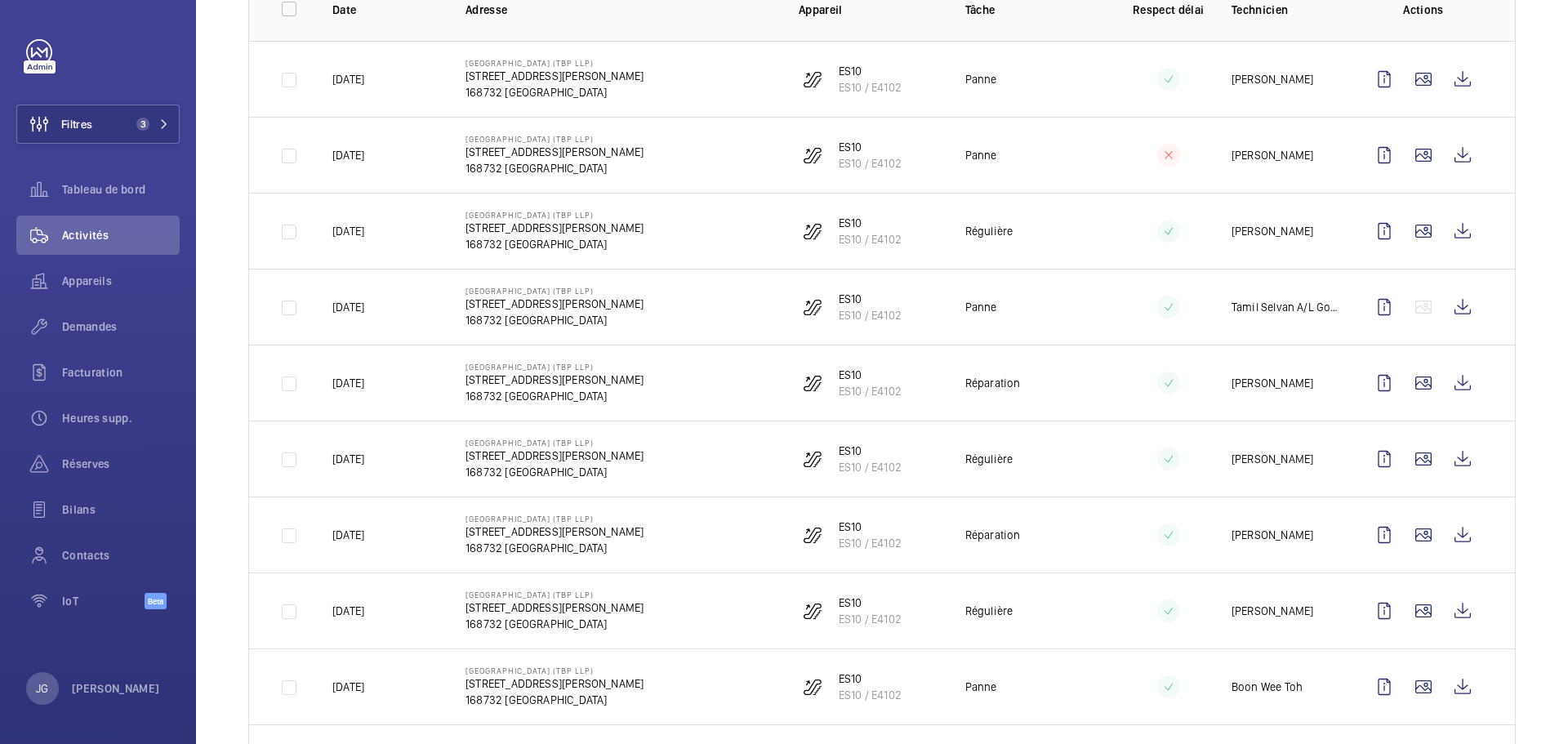
scroll to position [0, 0]
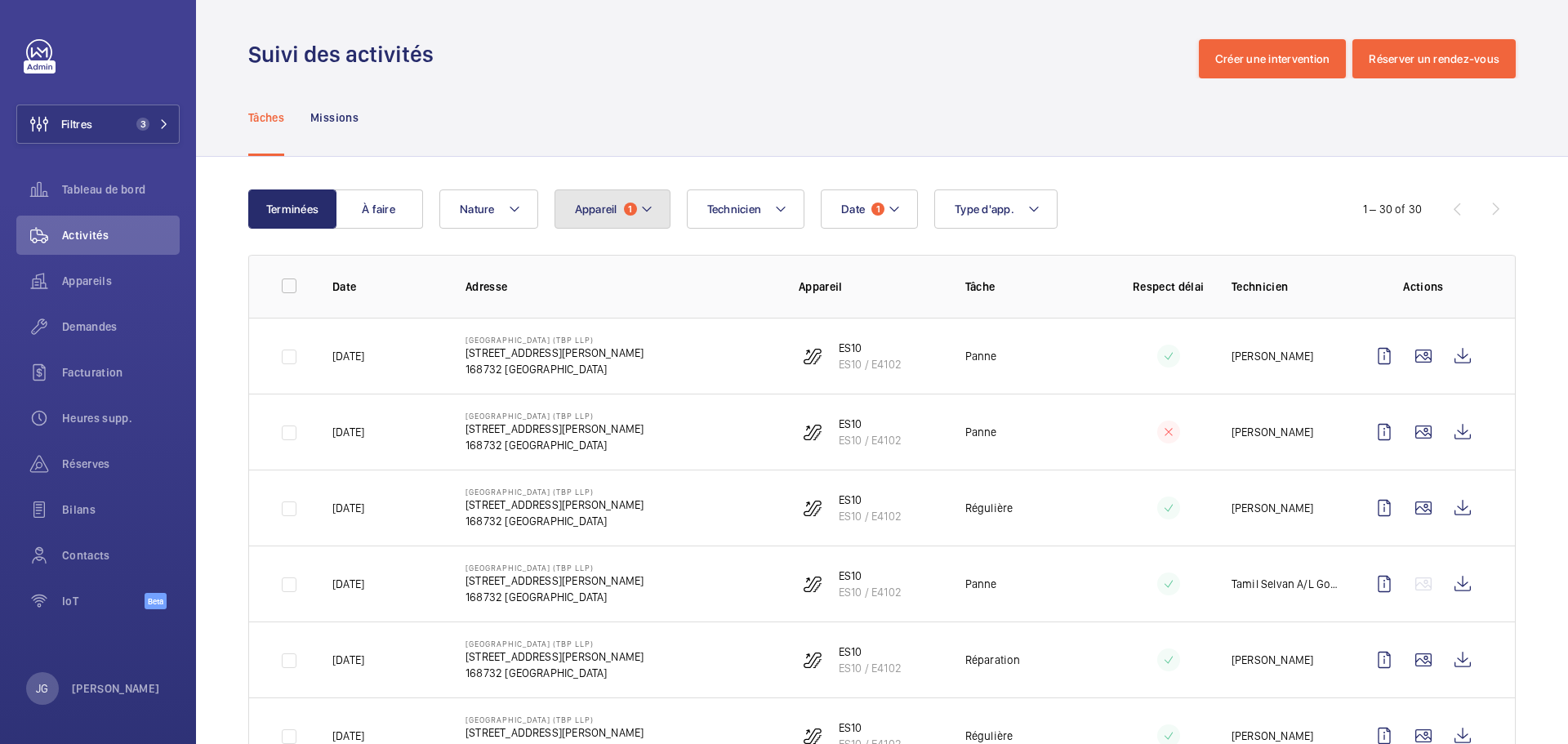
click at [651, 213] on mat-icon at bounding box center [646, 209] width 13 height 20
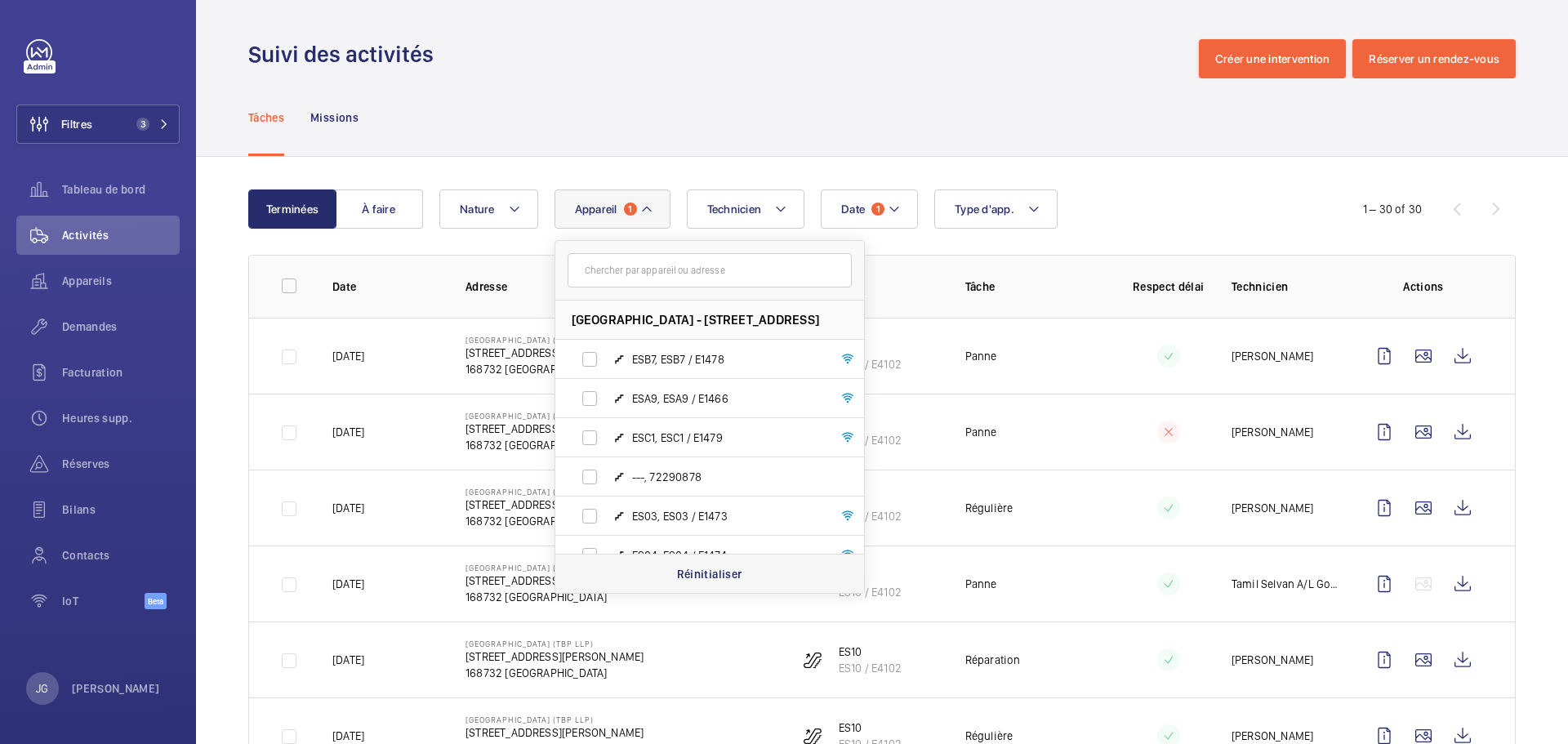
click at [672, 578] on div "Réinitialiser" at bounding box center [709, 574] width 308 height 39
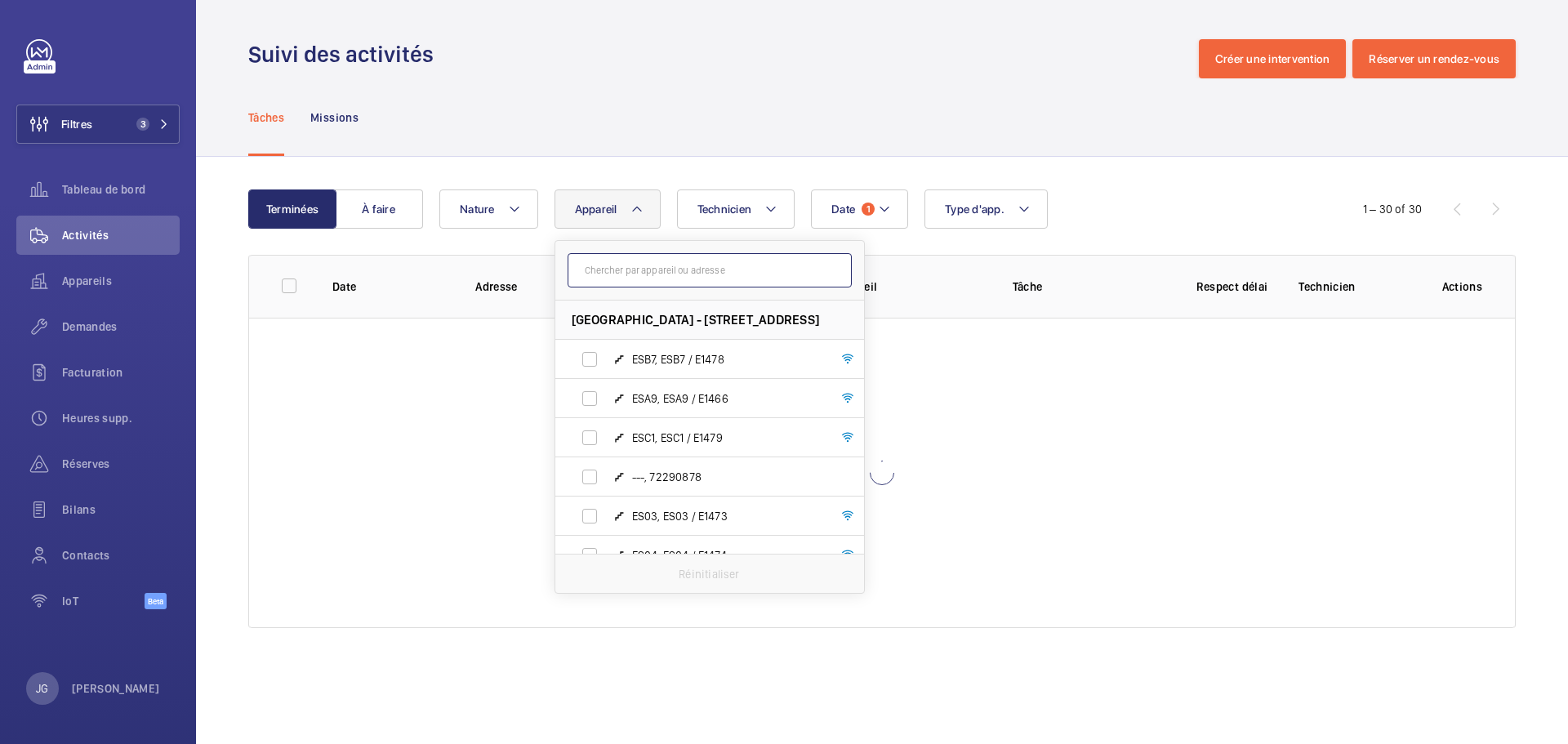
click at [666, 275] on input "text" at bounding box center [709, 270] width 284 height 34
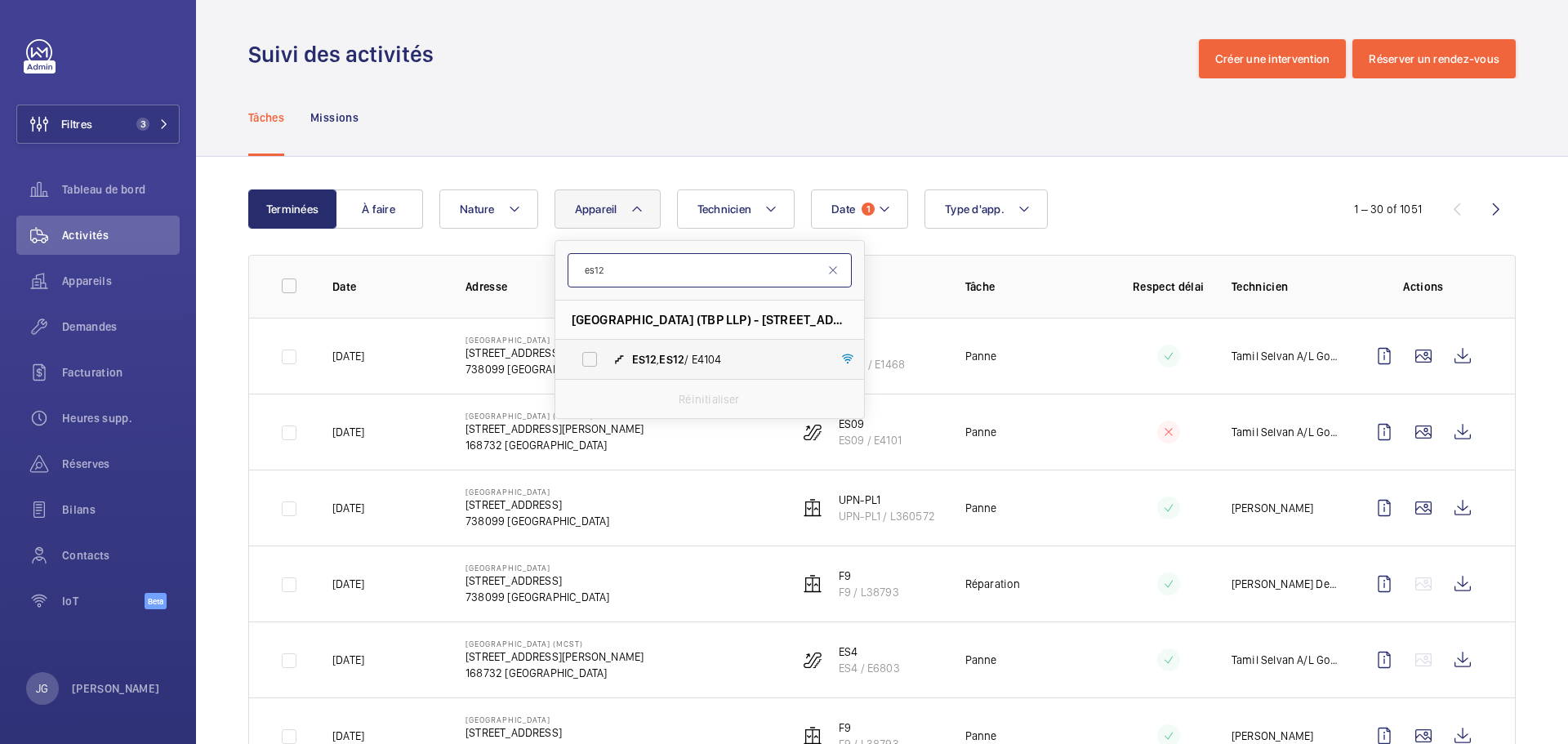
type input "es12"
click at [732, 365] on span "ES12 , ES12 / E4104" at bounding box center [727, 359] width 189 height 16
click at [606, 365] on input "ES12 , ES12 / E4104" at bounding box center [590, 359] width 32 height 32
checkbox input "true"
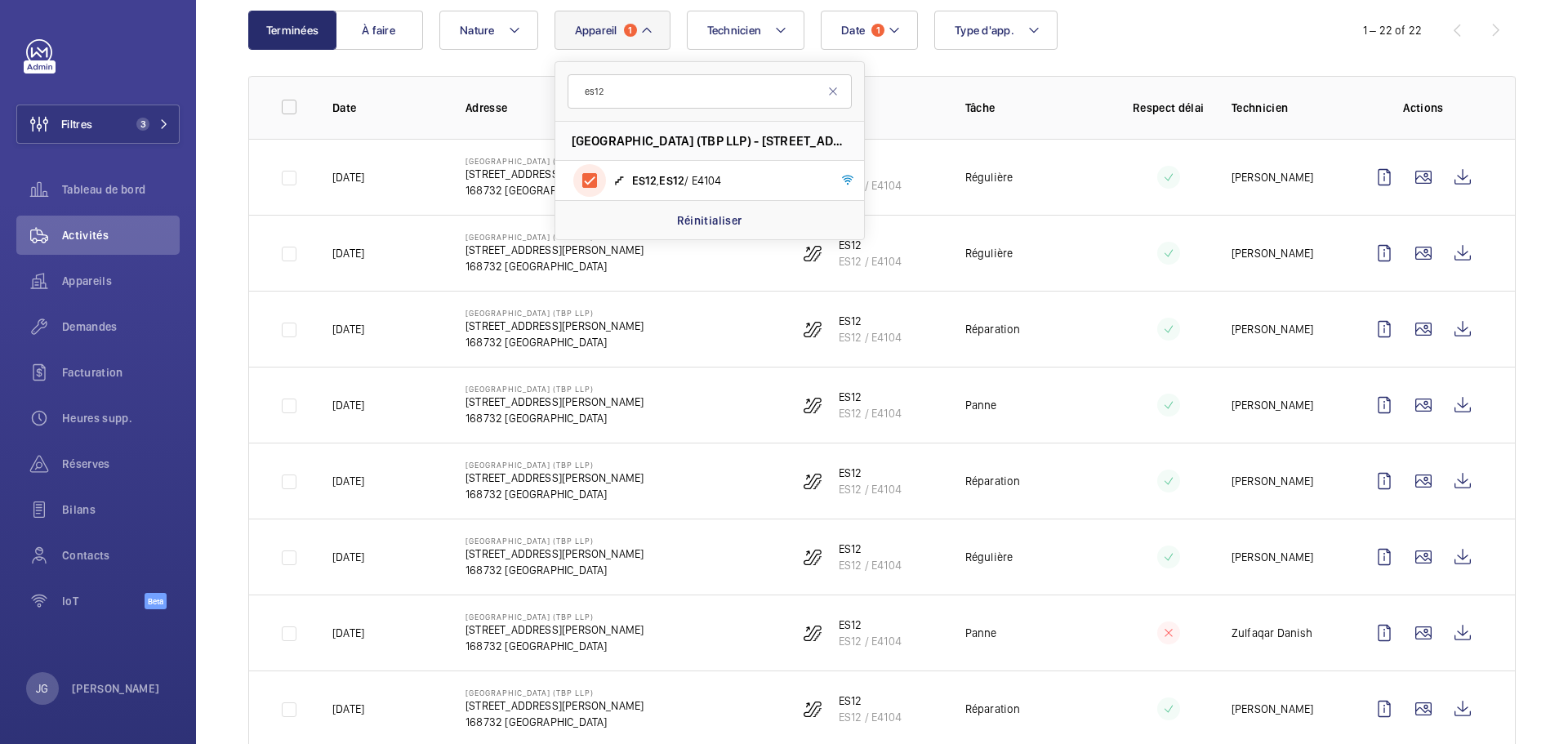
scroll to position [199, 0]
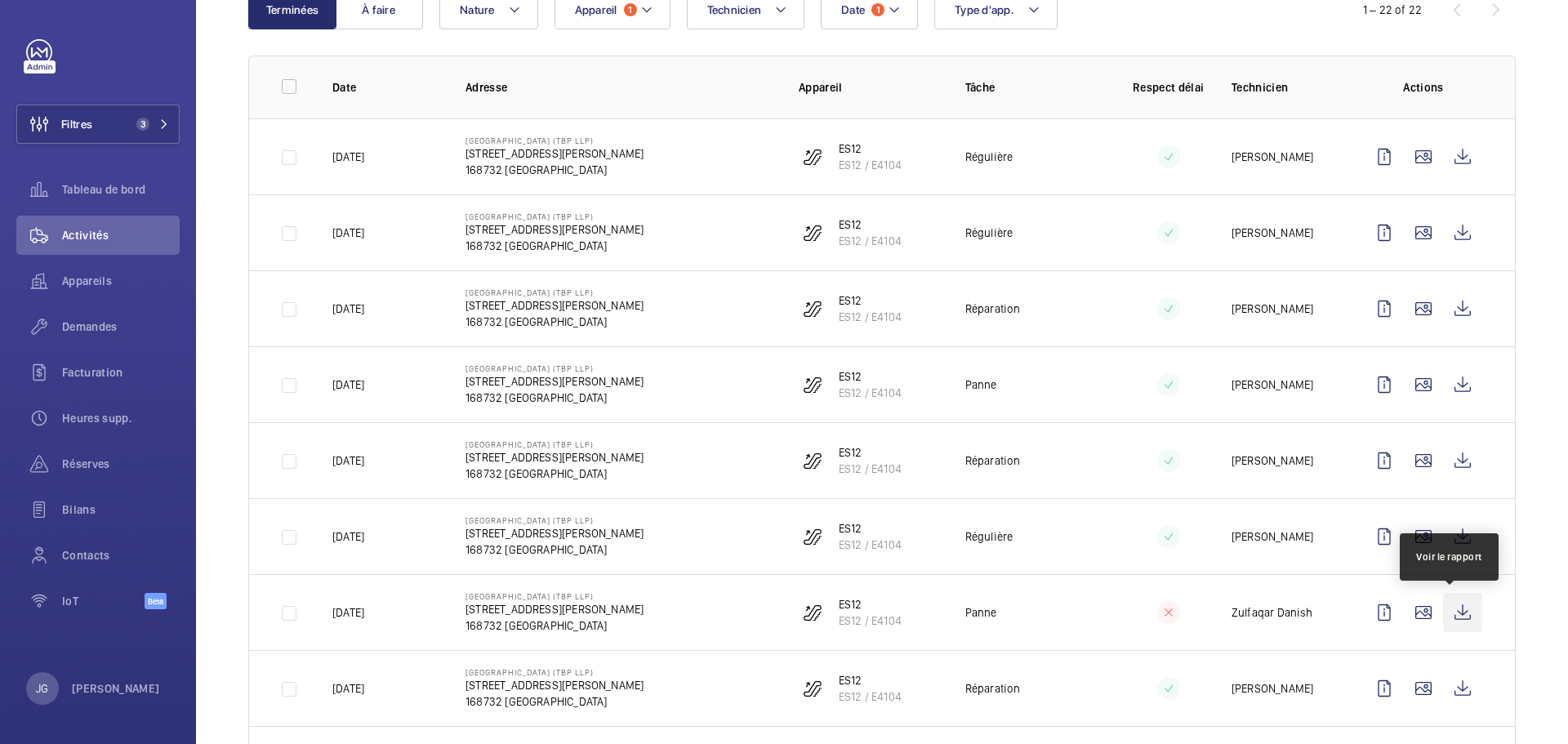
click at [1451, 614] on wm-front-icon-button at bounding box center [1462, 613] width 39 height 39
